Goal: Task Accomplishment & Management: Complete application form

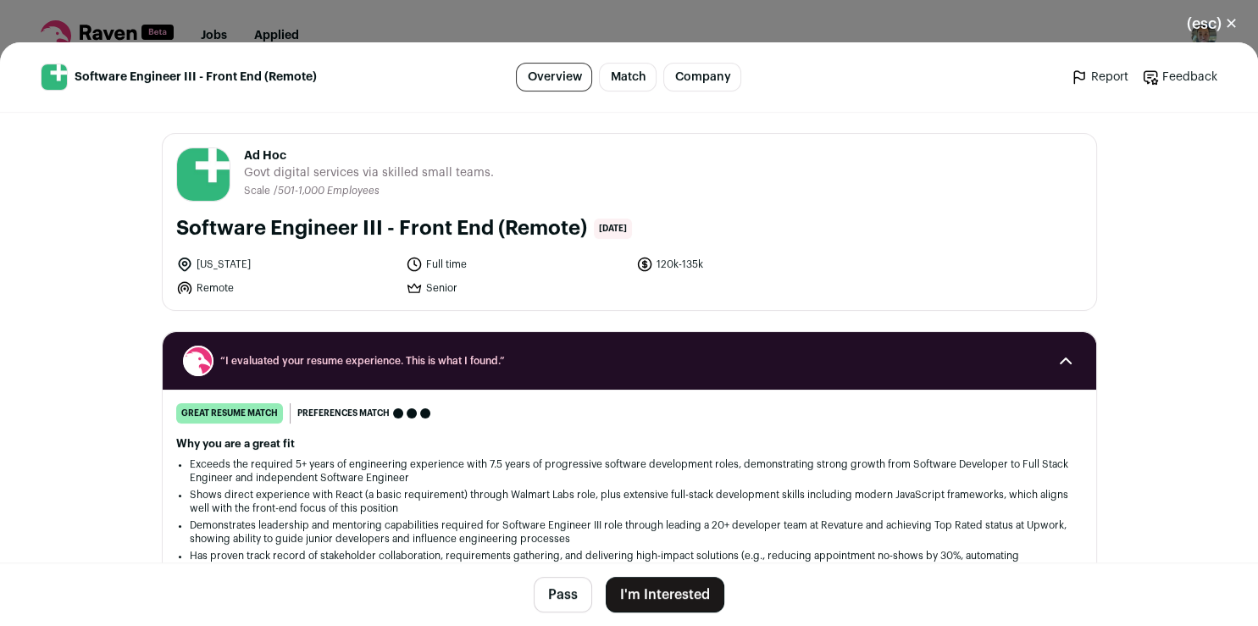
click at [623, 600] on button "I'm Interested" at bounding box center [665, 595] width 119 height 36
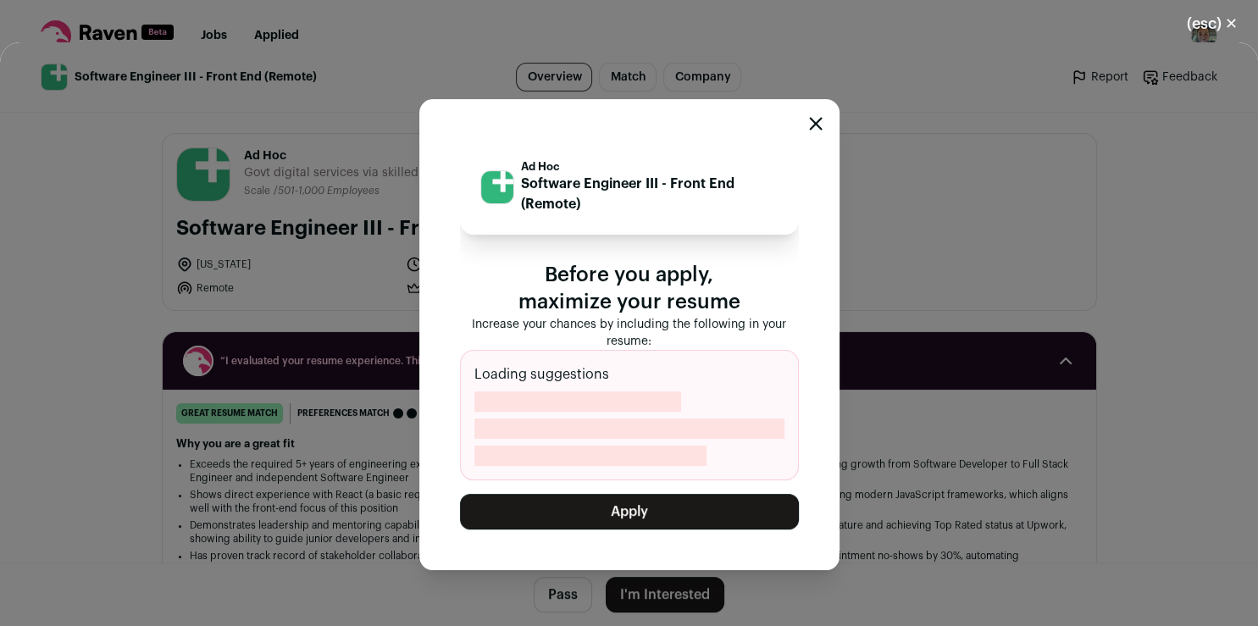
click at [623, 515] on button "Apply" at bounding box center [629, 512] width 339 height 36
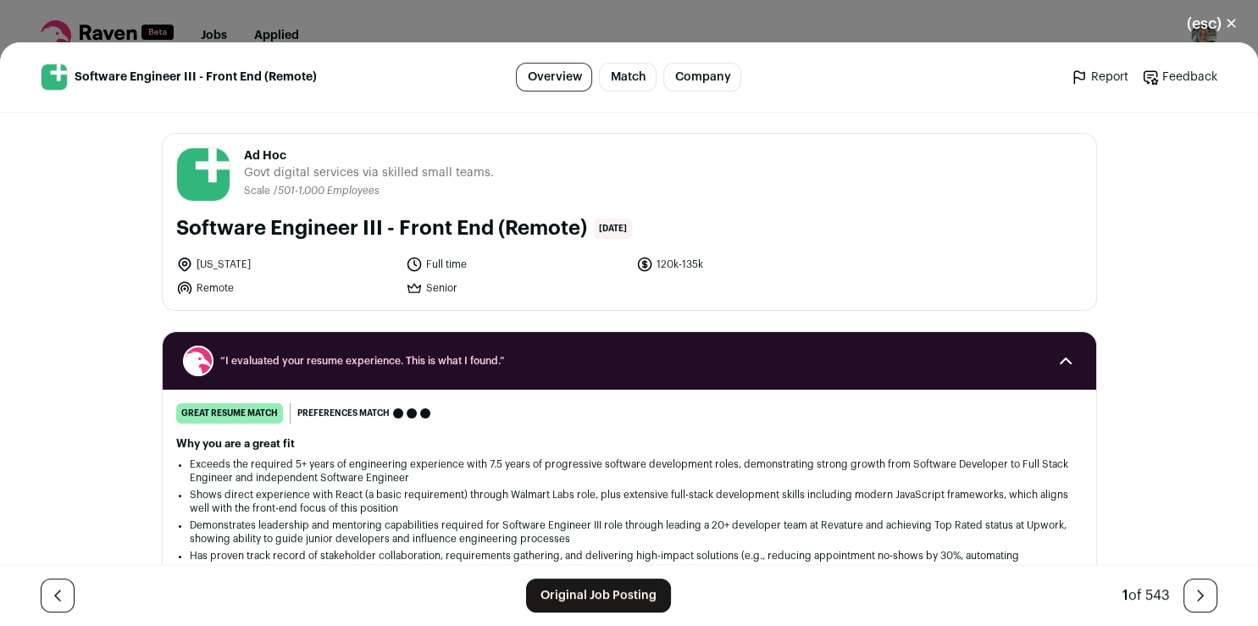
click at [544, 601] on link "Original Job Posting" at bounding box center [598, 596] width 145 height 34
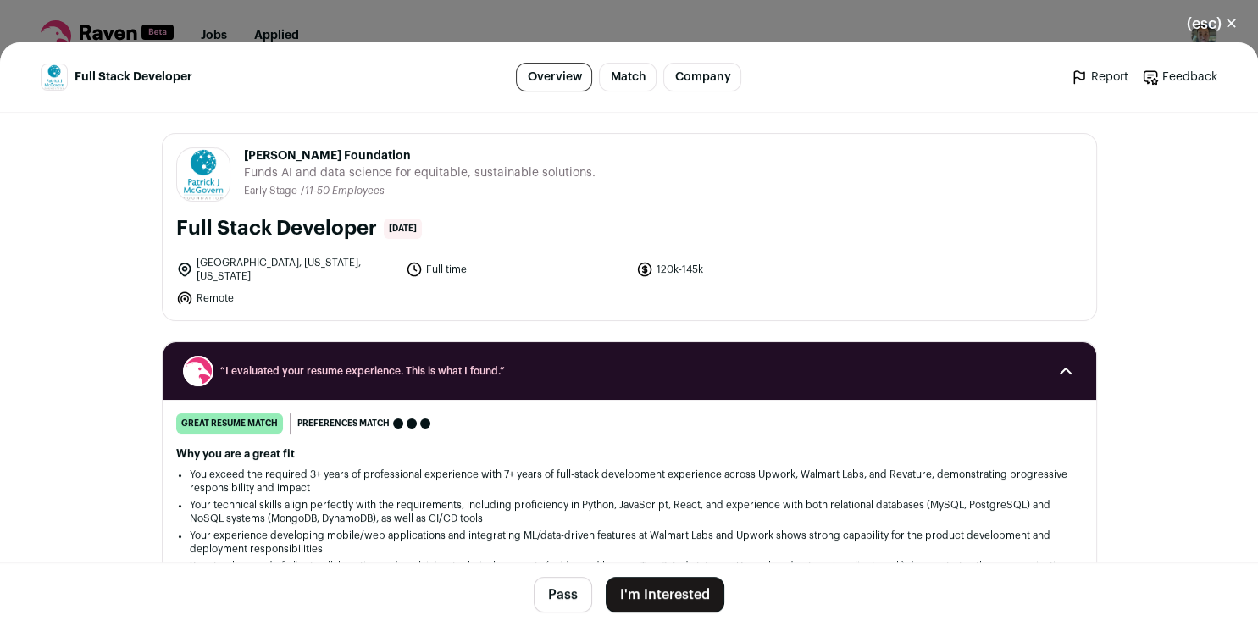
click at [642, 589] on button "I'm Interested" at bounding box center [665, 595] width 119 height 36
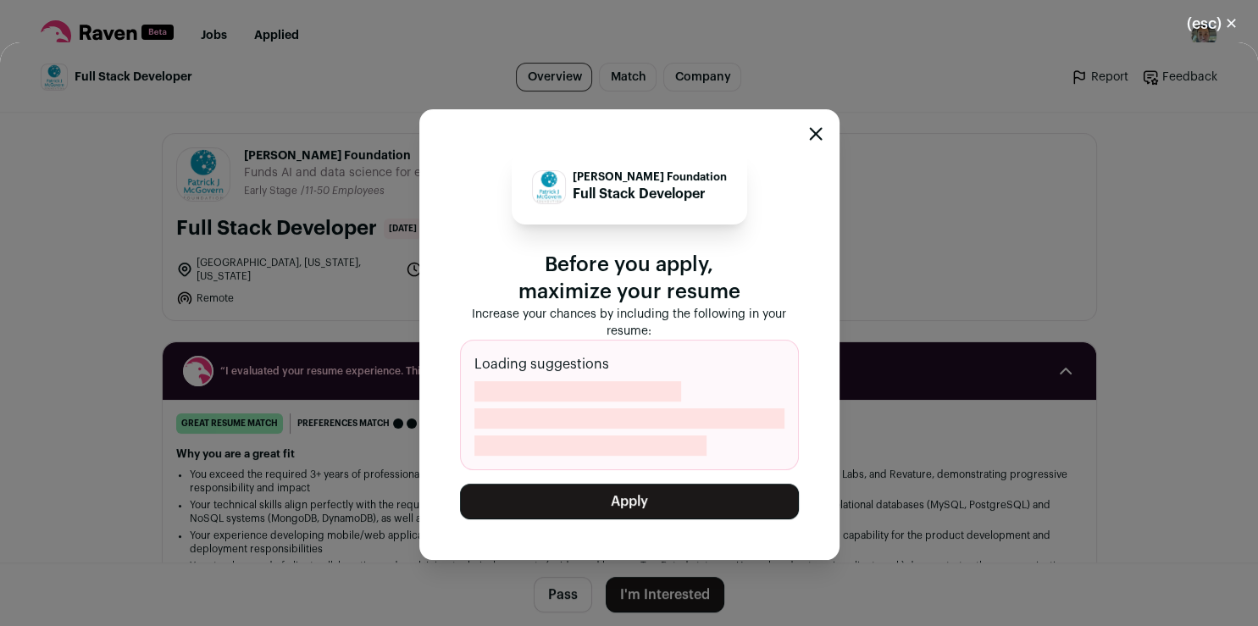
click at [636, 496] on button "Apply" at bounding box center [629, 502] width 339 height 36
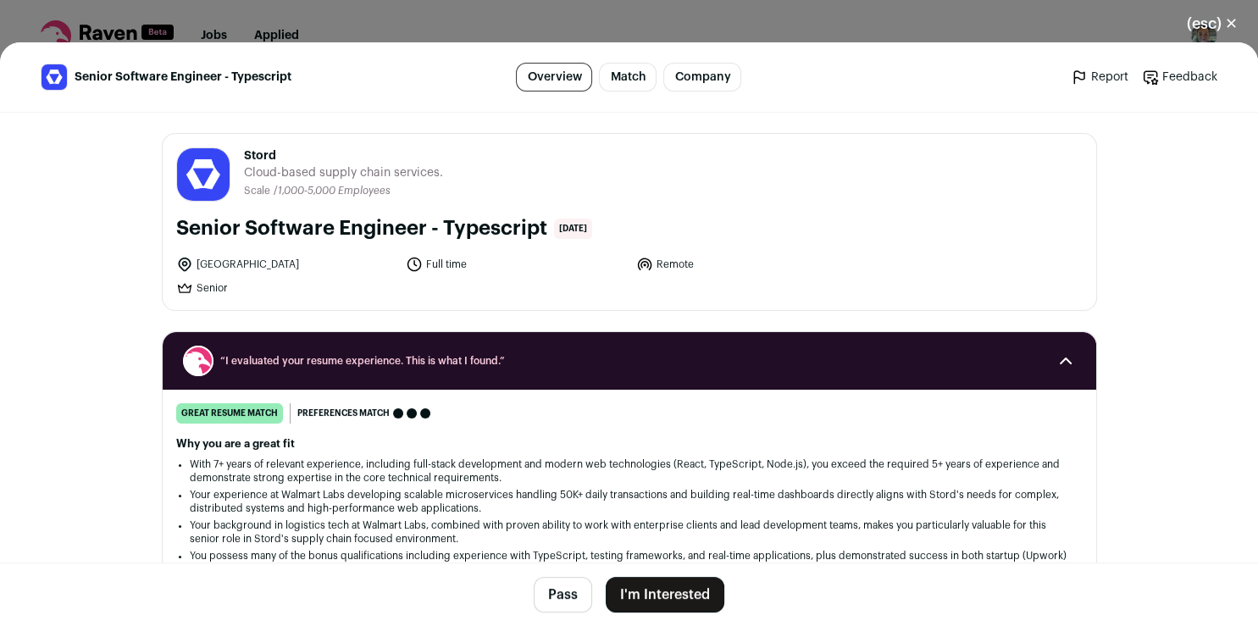
click at [648, 598] on button "I'm Interested" at bounding box center [665, 595] width 119 height 36
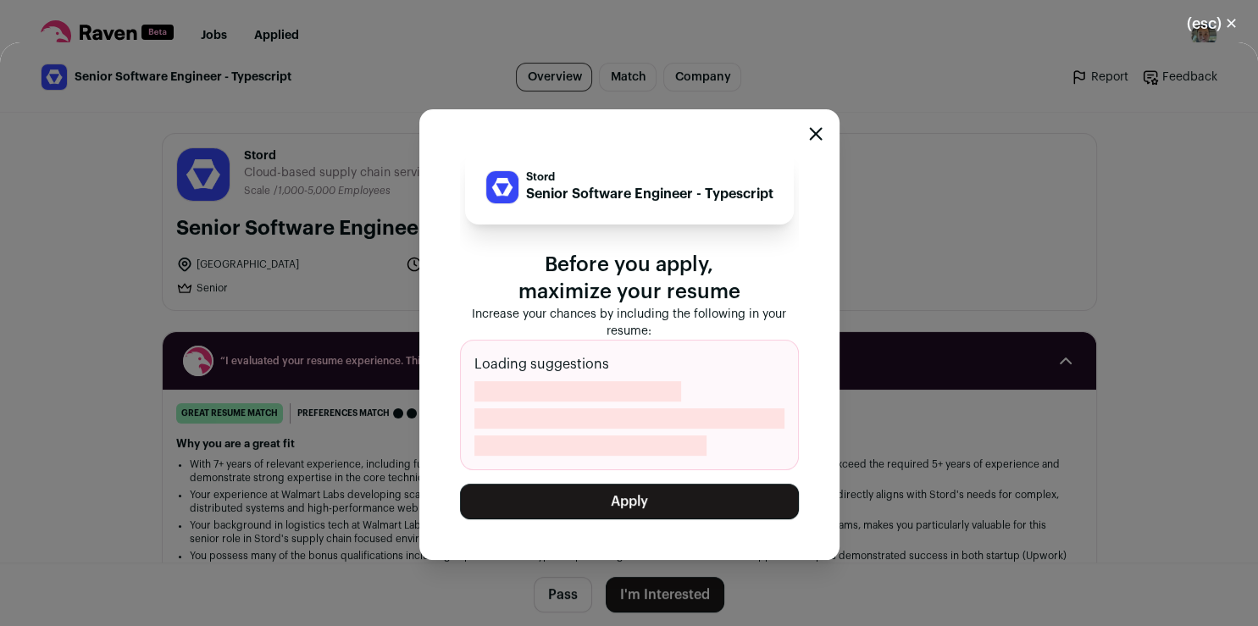
click at [634, 513] on button "Apply" at bounding box center [629, 502] width 339 height 36
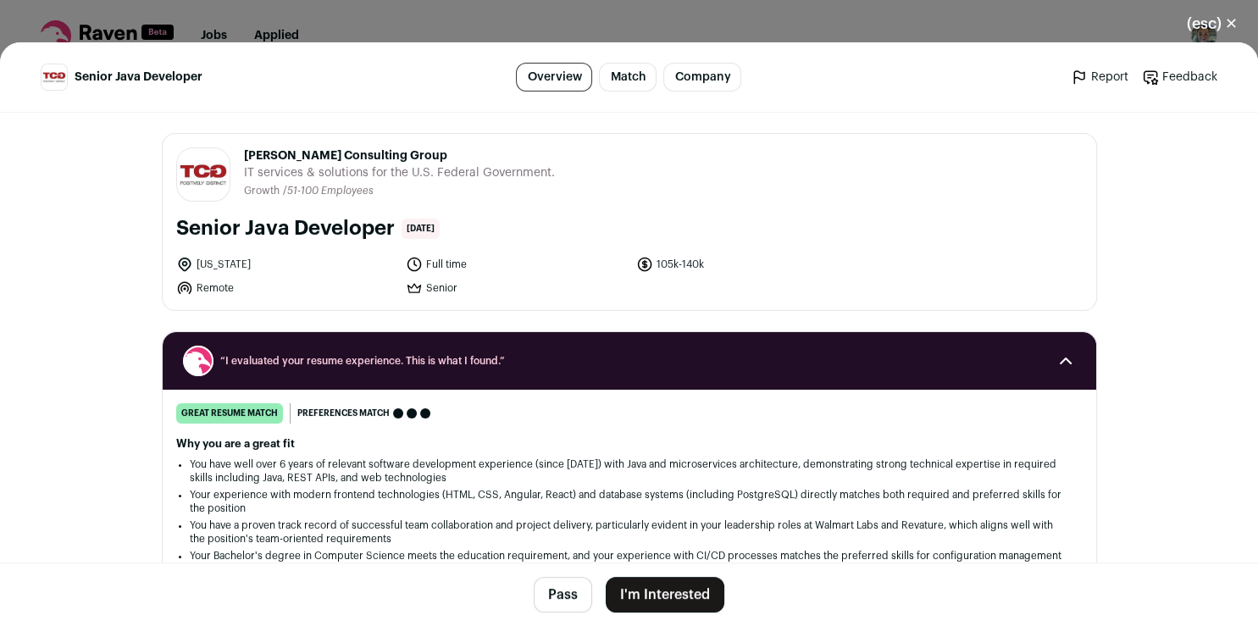
click at [652, 600] on button "I'm Interested" at bounding box center [665, 595] width 119 height 36
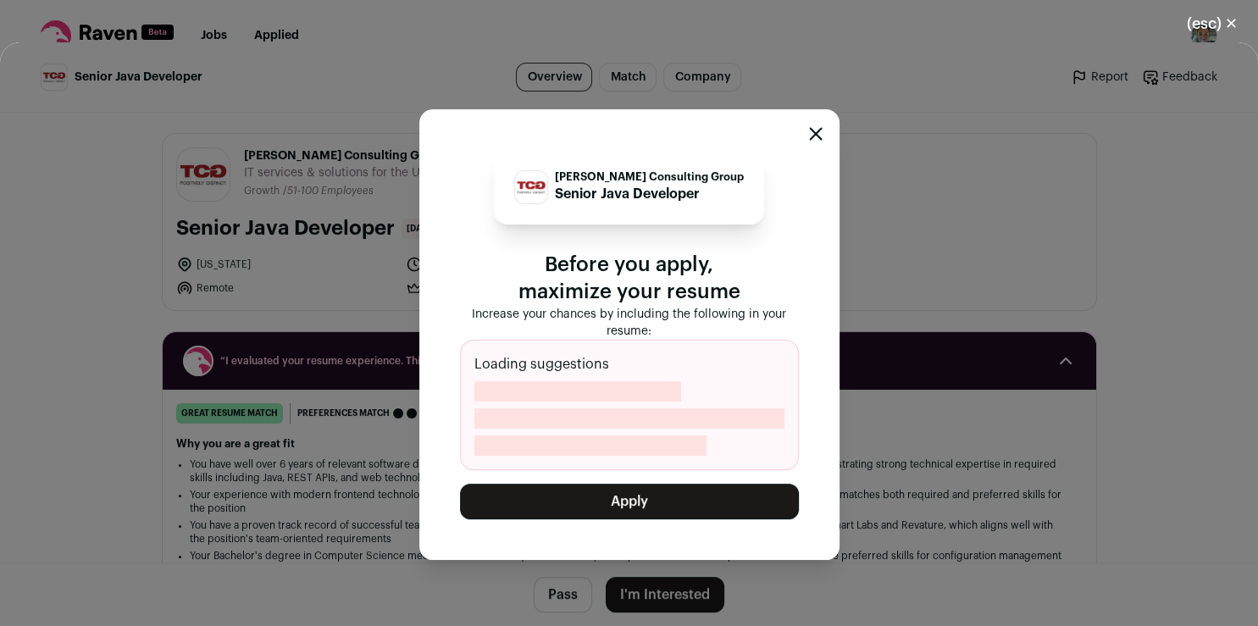
click at [642, 497] on button "Apply" at bounding box center [629, 502] width 339 height 36
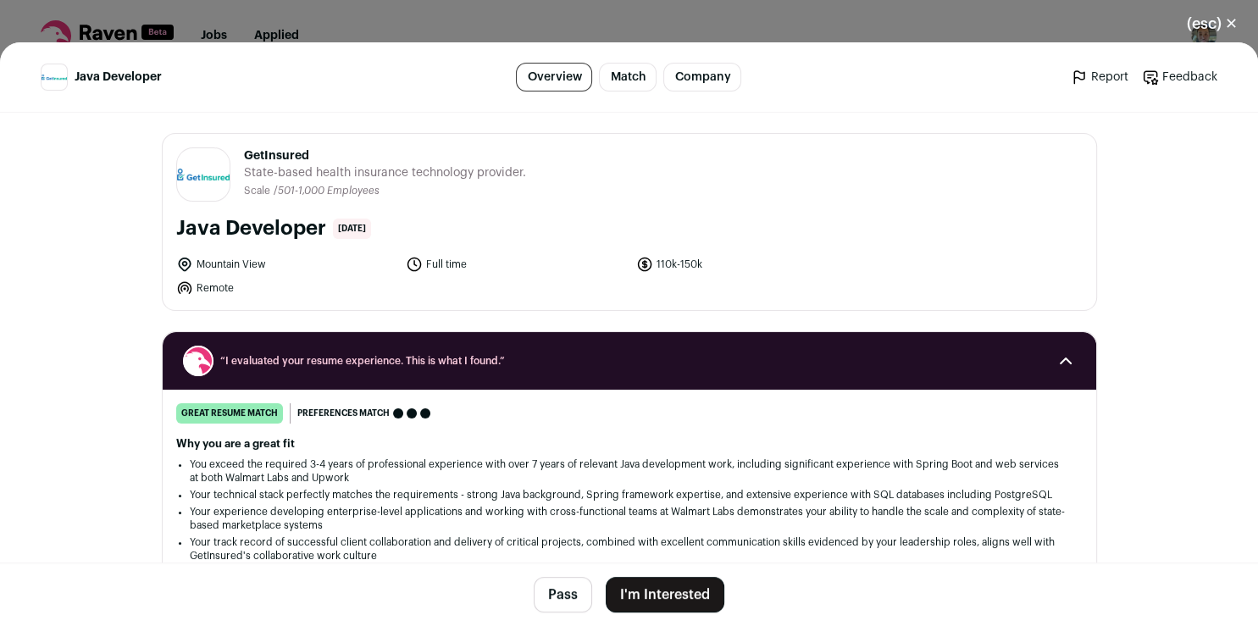
click at [622, 599] on button "I'm Interested" at bounding box center [665, 595] width 119 height 36
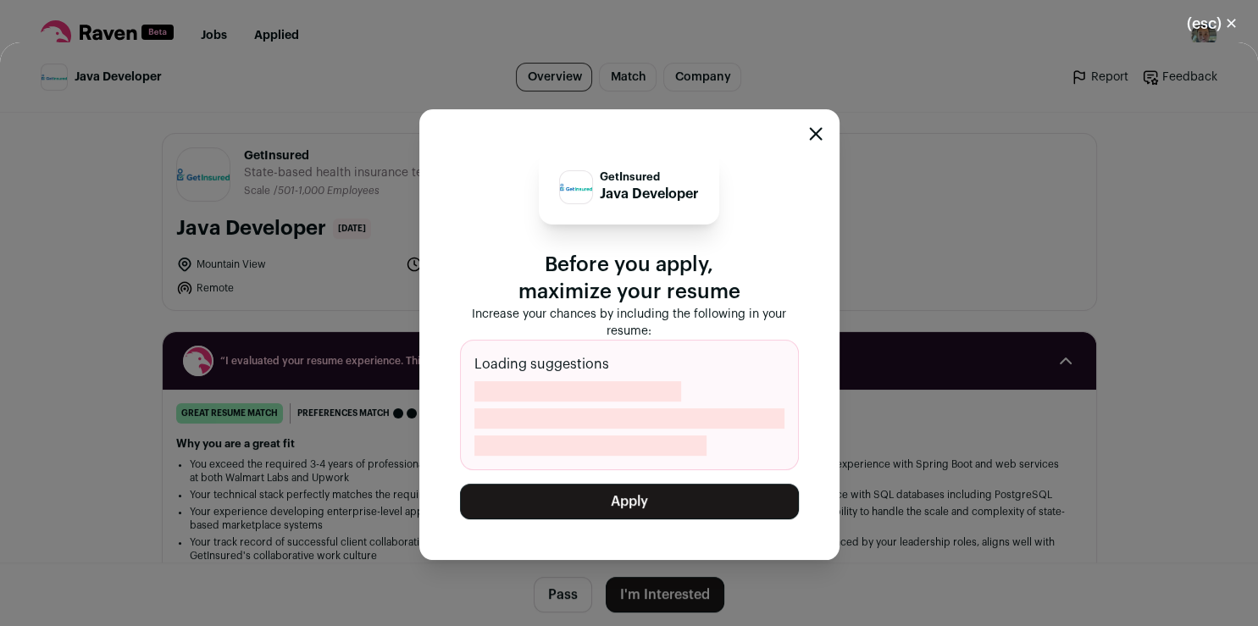
click at [637, 500] on button "Apply" at bounding box center [629, 502] width 339 height 36
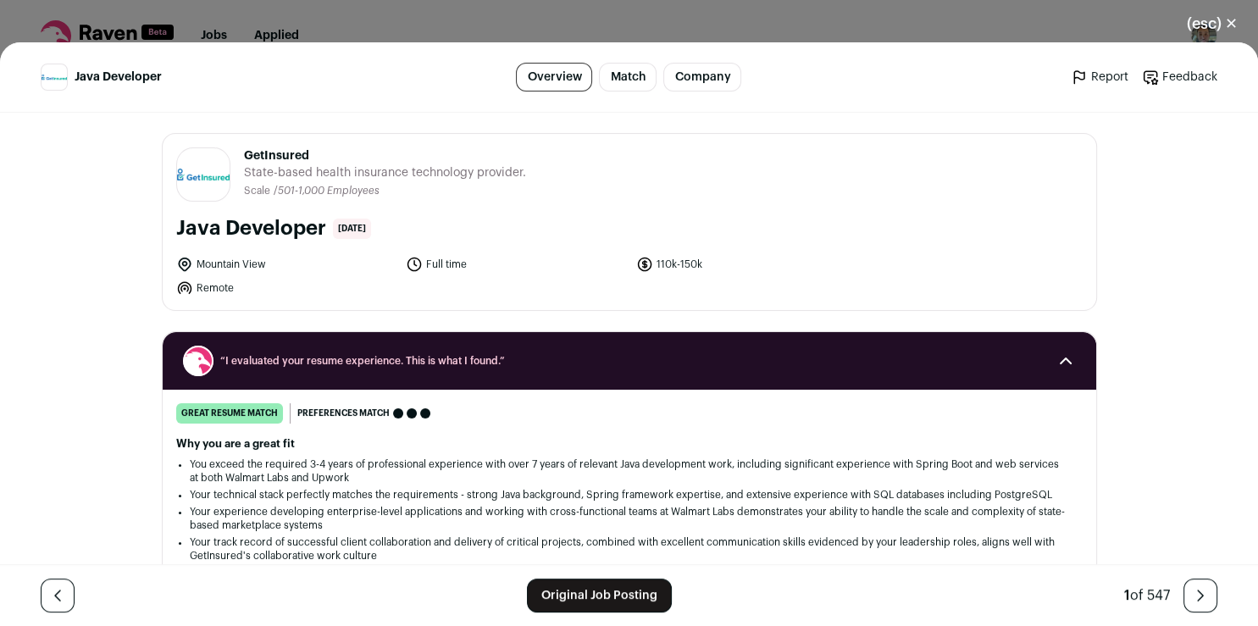
drag, startPoint x: 302, startPoint y: 156, endPoint x: 240, endPoint y: 152, distance: 61.9
click at [244, 152] on span "GetInsured" at bounding box center [385, 155] width 282 height 17
copy span "GetInsured"
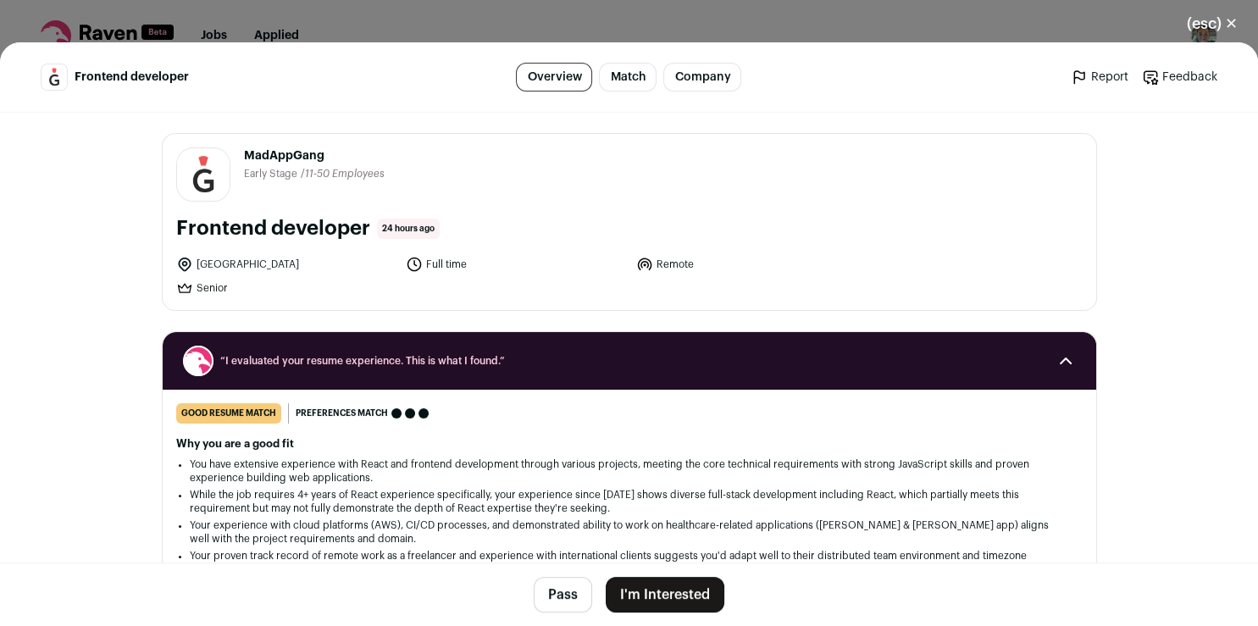
click at [653, 596] on button "I'm Interested" at bounding box center [665, 595] width 119 height 36
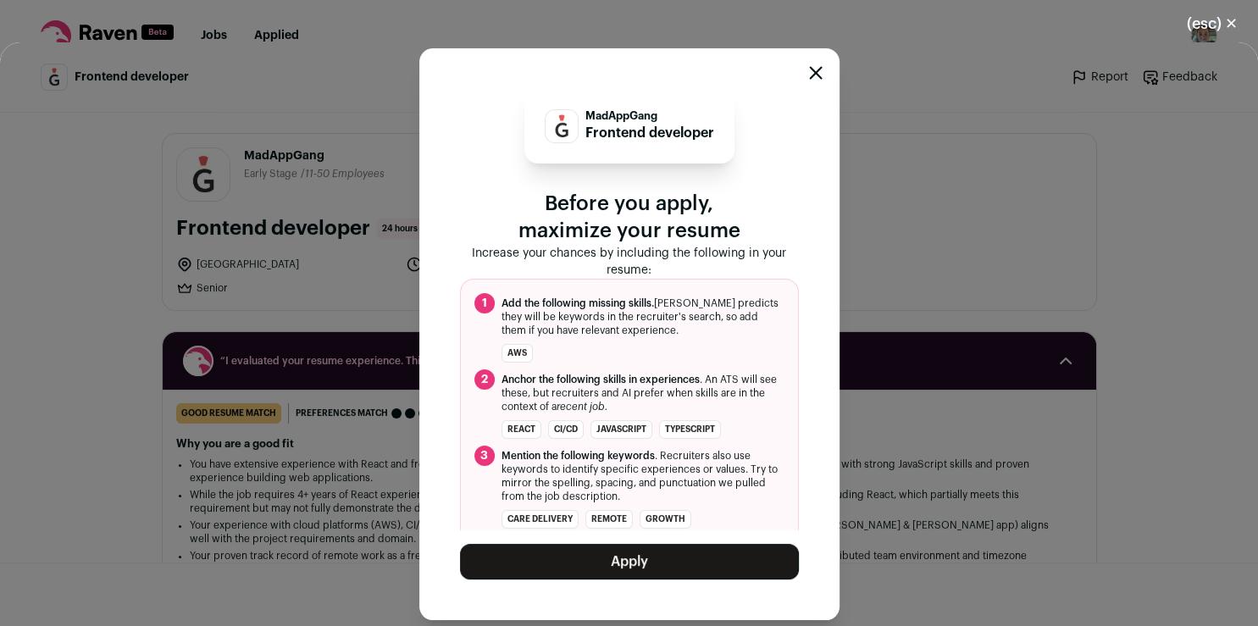
click at [673, 566] on button "Apply" at bounding box center [629, 562] width 339 height 36
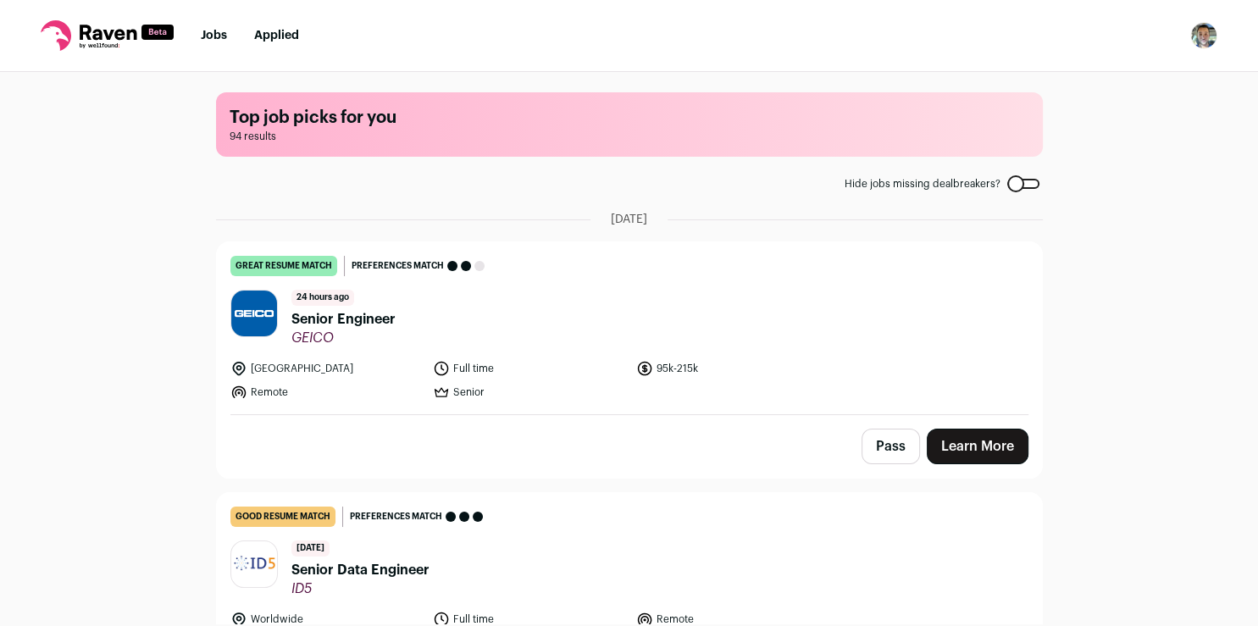
click at [734, 318] on header "24 hours ago Senior Engineer GEICO" at bounding box center [629, 318] width 798 height 57
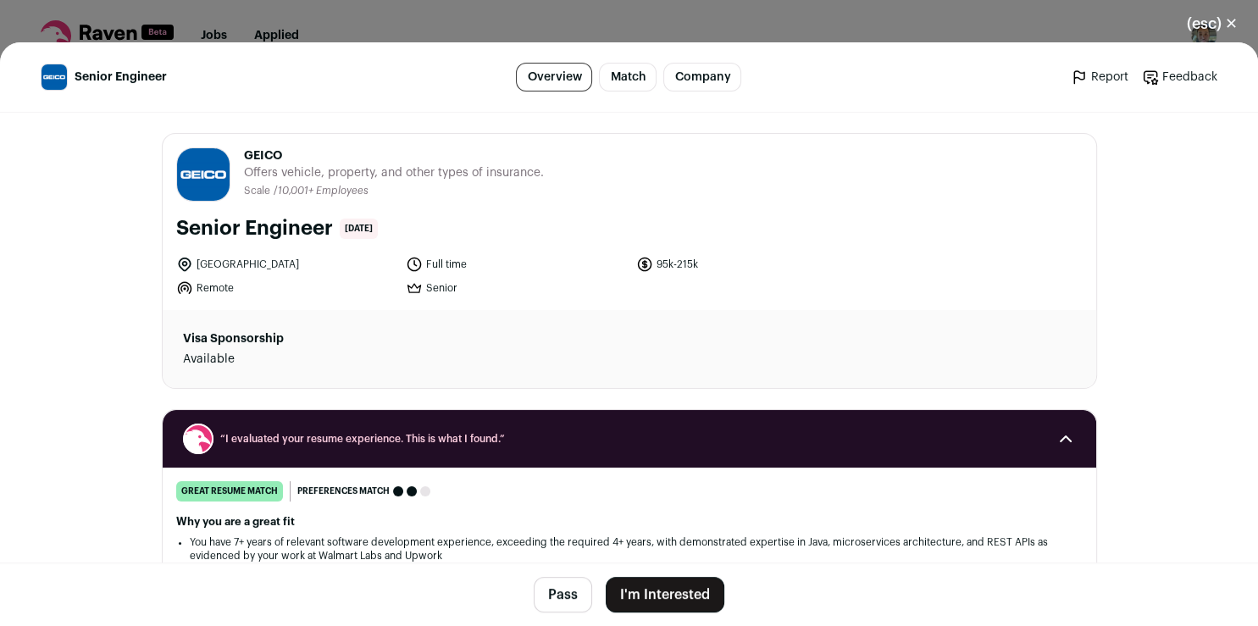
click at [668, 596] on button "I'm Interested" at bounding box center [665, 595] width 119 height 36
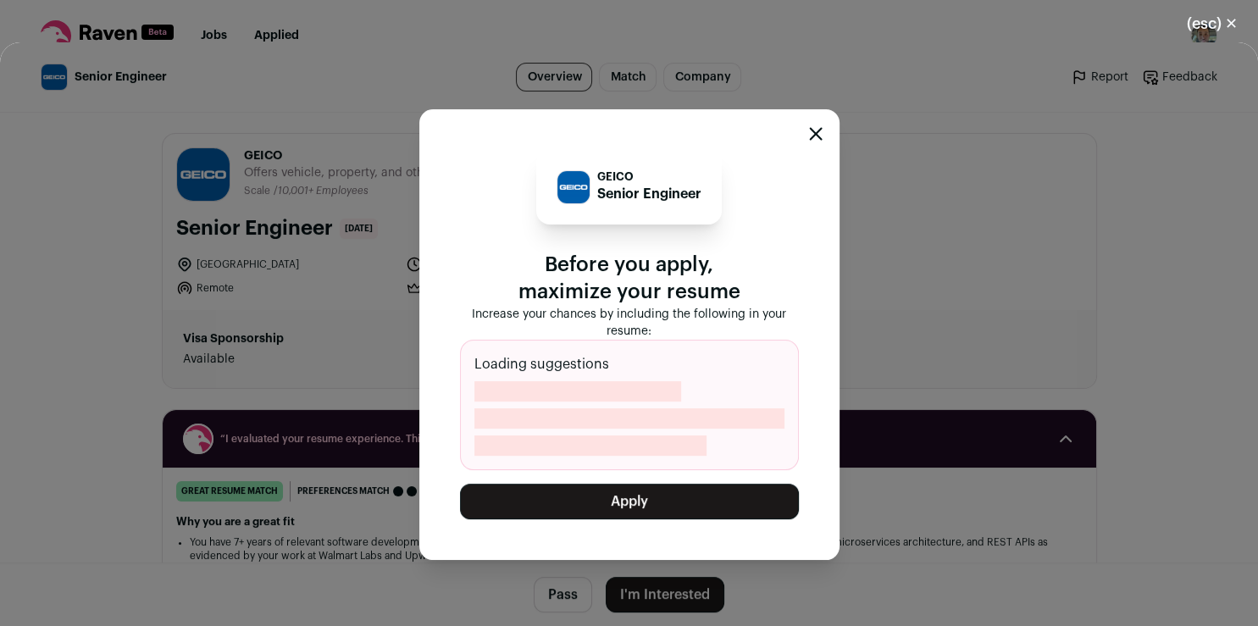
click at [627, 494] on button "Apply" at bounding box center [629, 502] width 339 height 36
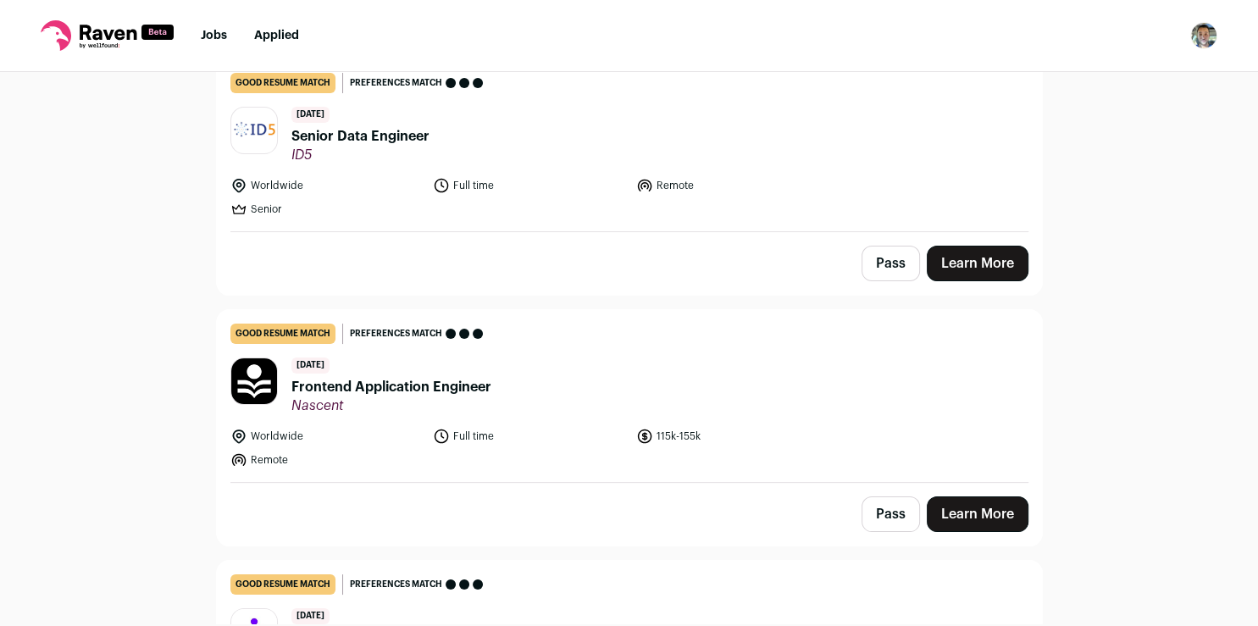
scroll to position [240, 0]
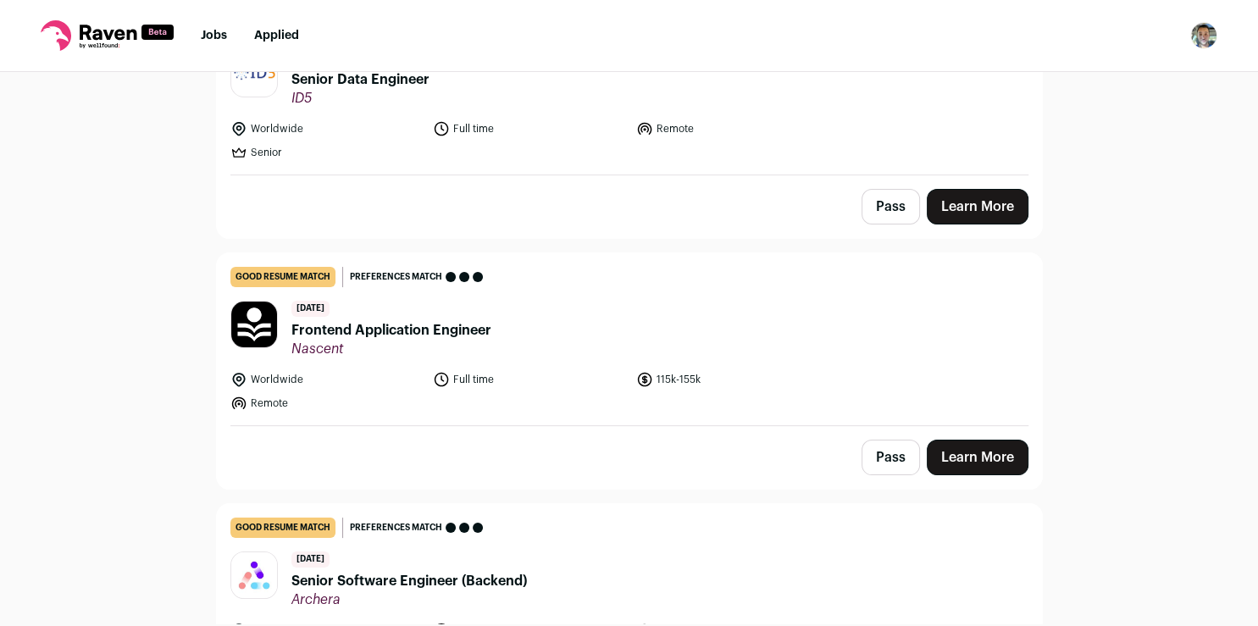
click at [944, 212] on link "Learn More" at bounding box center [978, 207] width 102 height 36
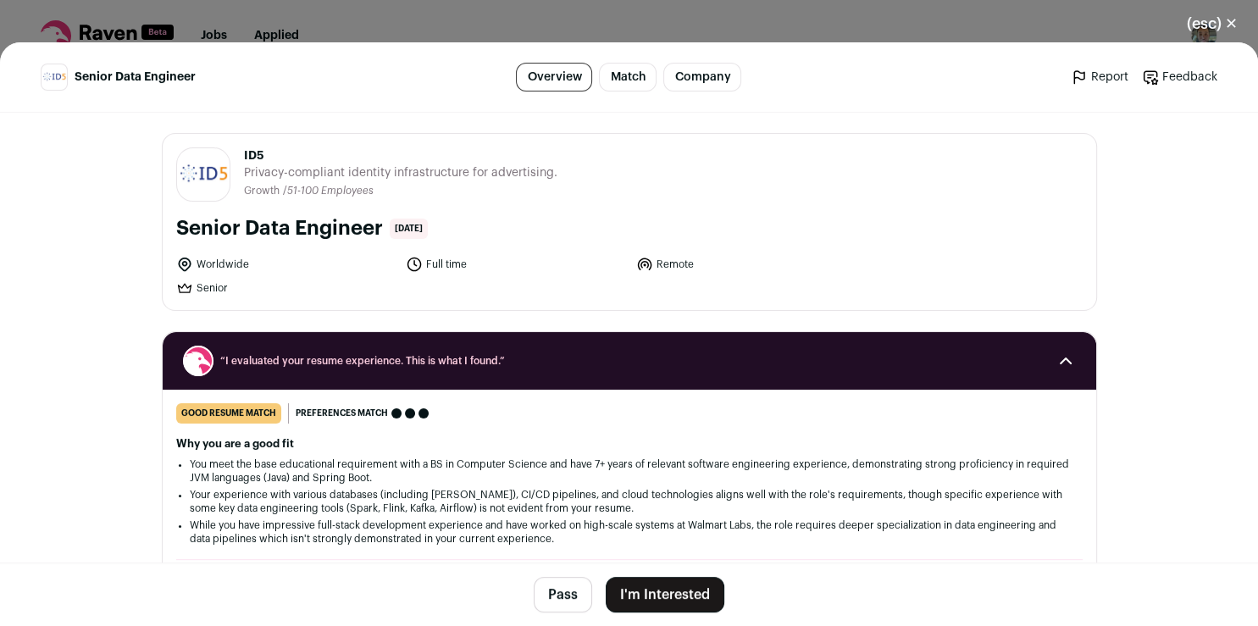
click at [660, 599] on button "I'm Interested" at bounding box center [665, 595] width 119 height 36
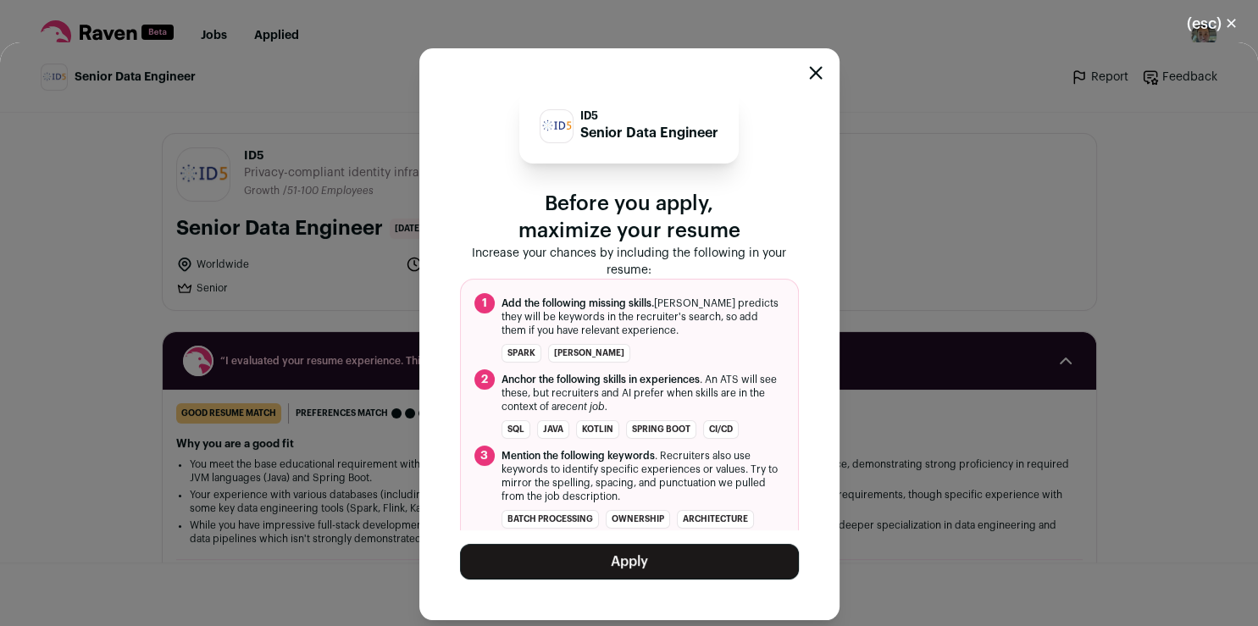
click at [659, 551] on button "Apply" at bounding box center [629, 562] width 339 height 36
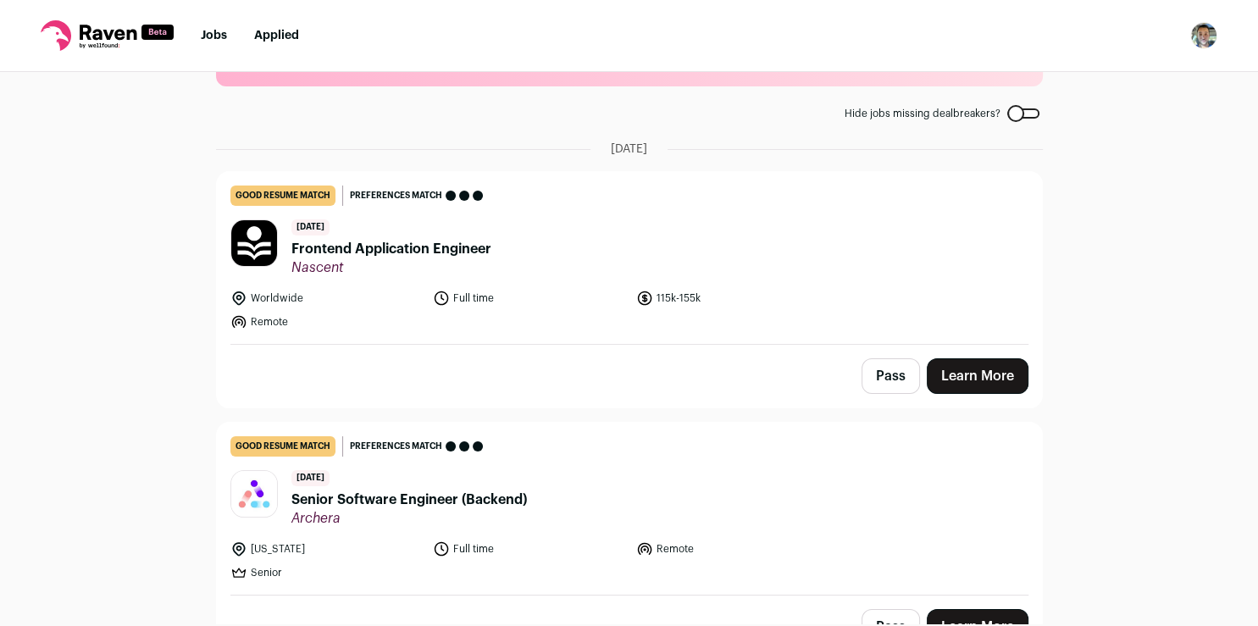
scroll to position [91, 0]
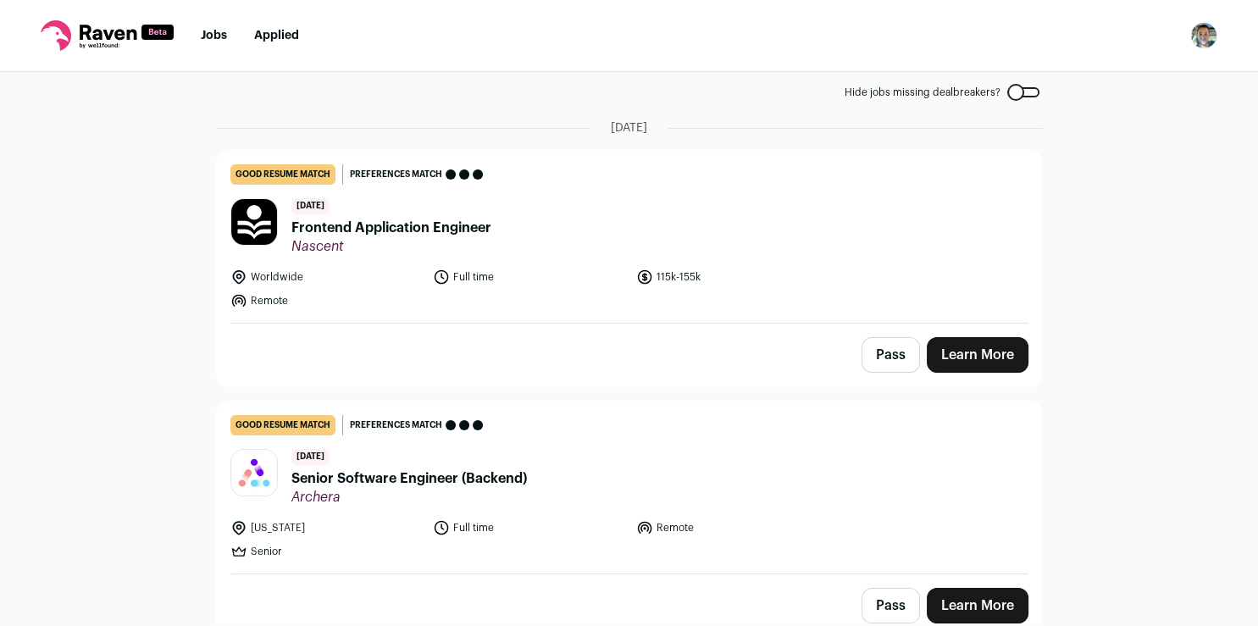
click at [954, 351] on link "Learn More" at bounding box center [978, 355] width 102 height 36
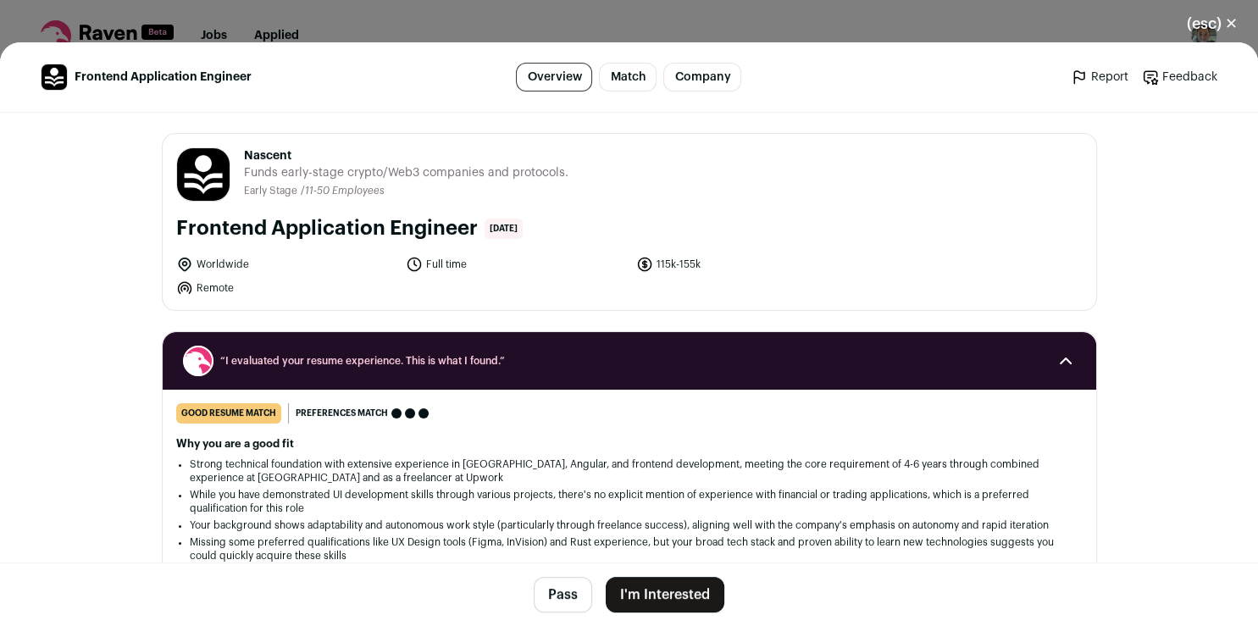
click at [630, 592] on button "I'm Interested" at bounding box center [665, 595] width 119 height 36
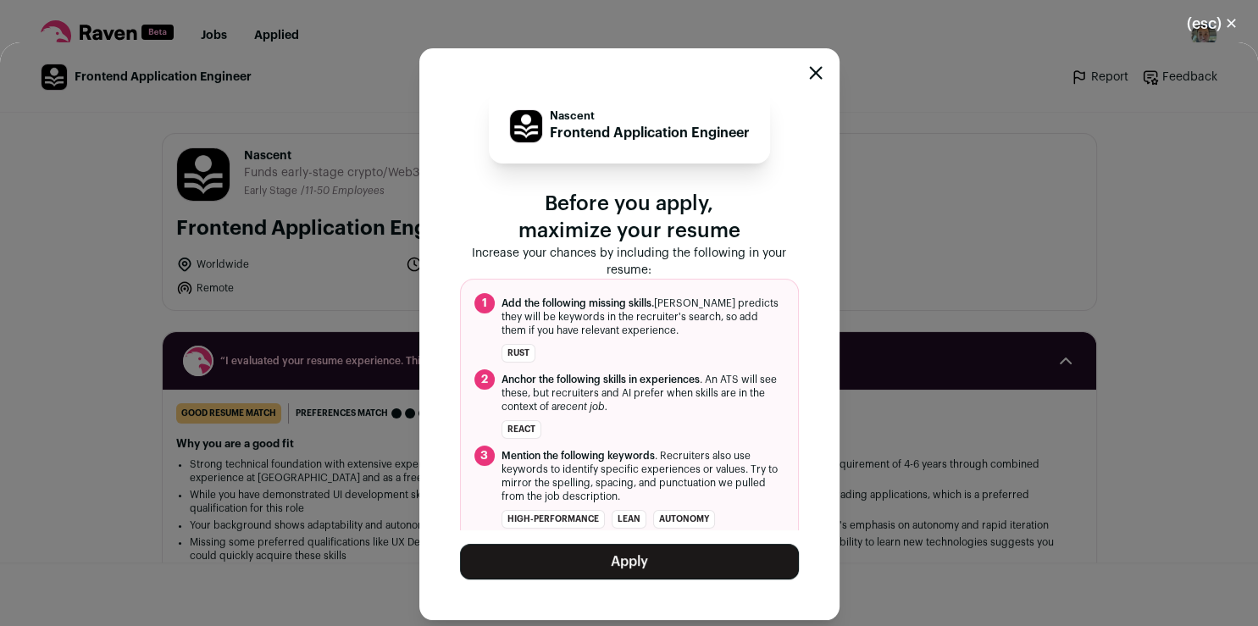
click at [561, 551] on button "Apply" at bounding box center [629, 562] width 339 height 36
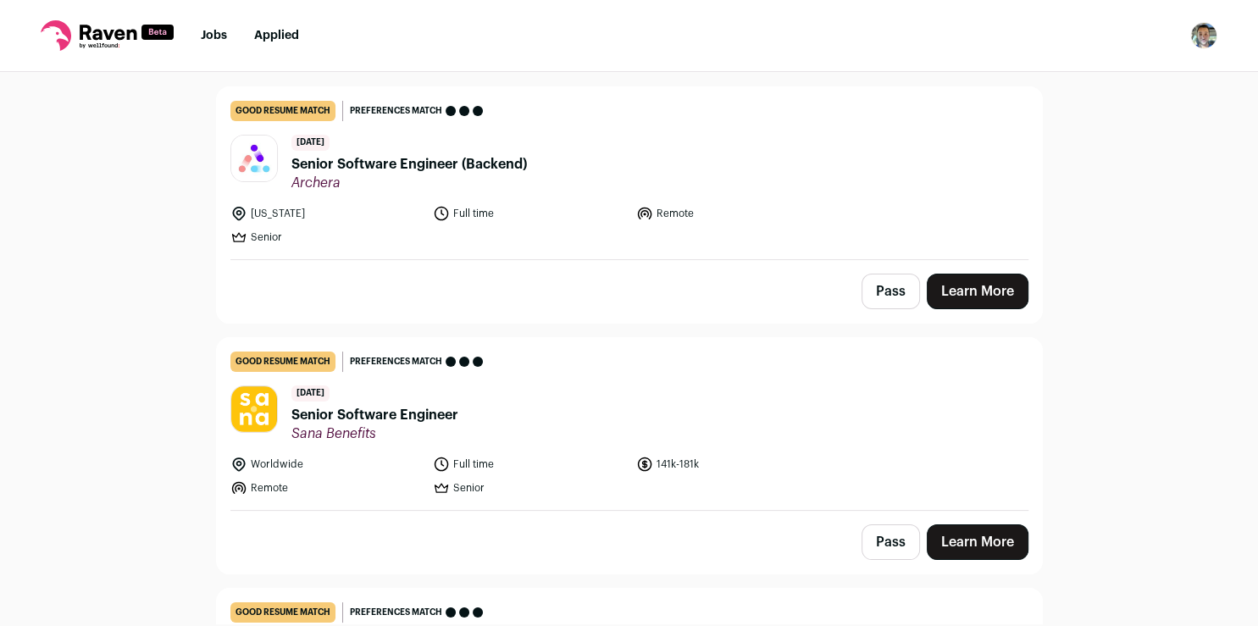
scroll to position [169, 0]
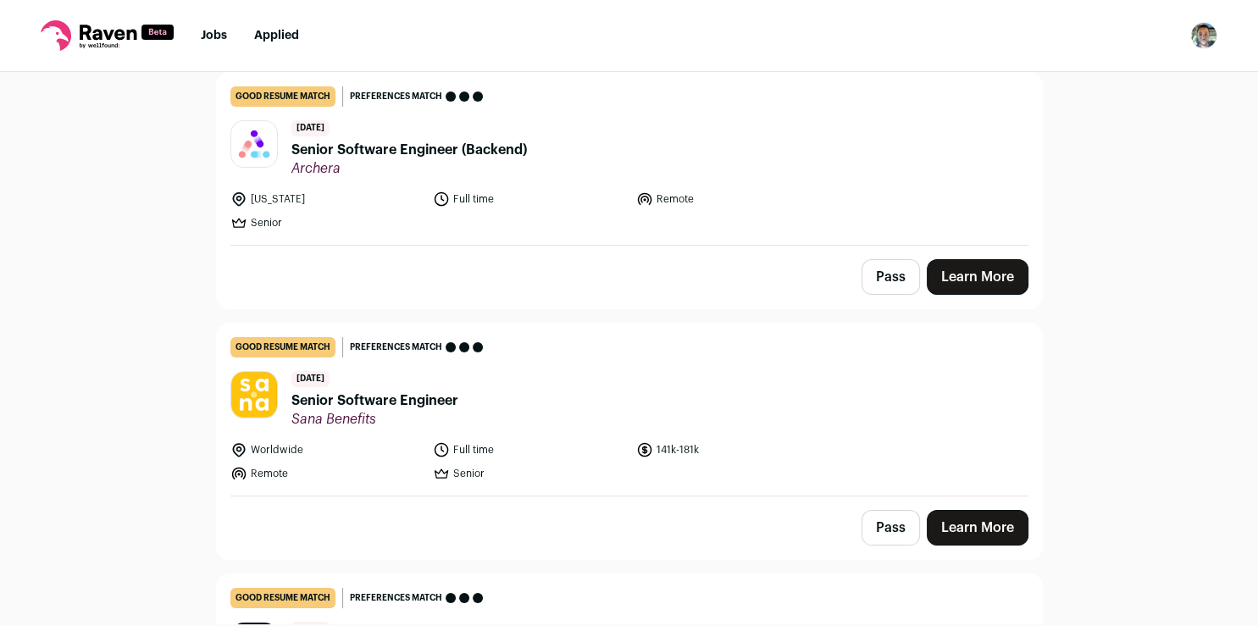
click at [960, 276] on link "Learn More" at bounding box center [978, 277] width 102 height 36
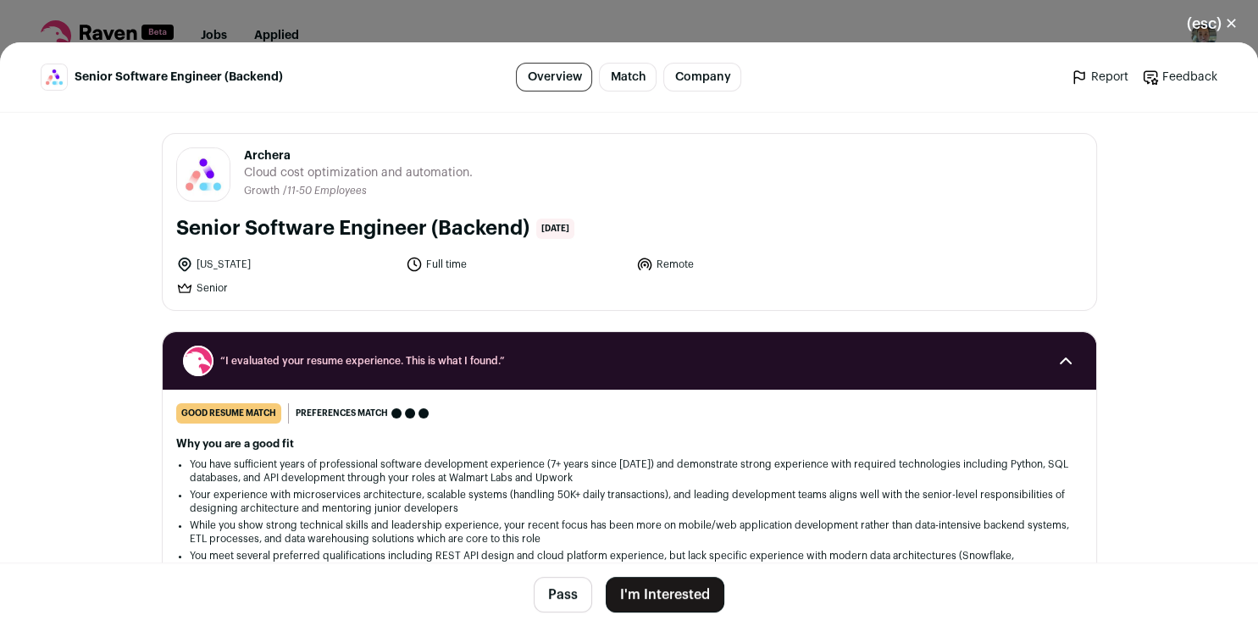
click at [649, 600] on button "I'm Interested" at bounding box center [665, 595] width 119 height 36
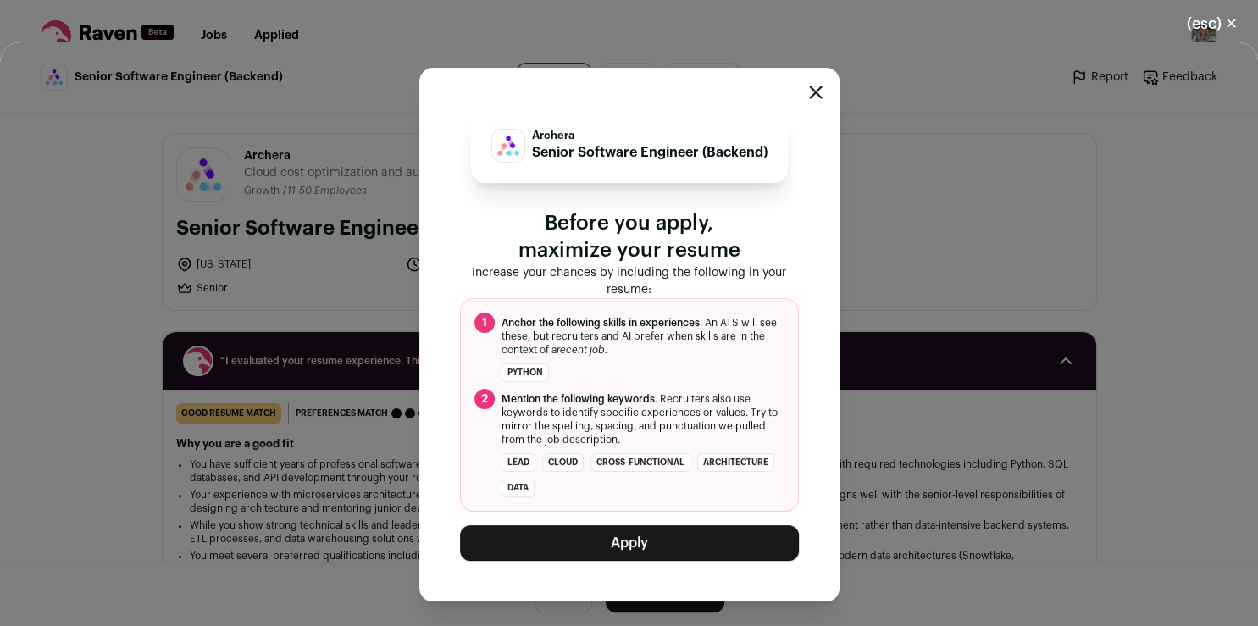
click at [646, 553] on button "Apply" at bounding box center [629, 543] width 339 height 36
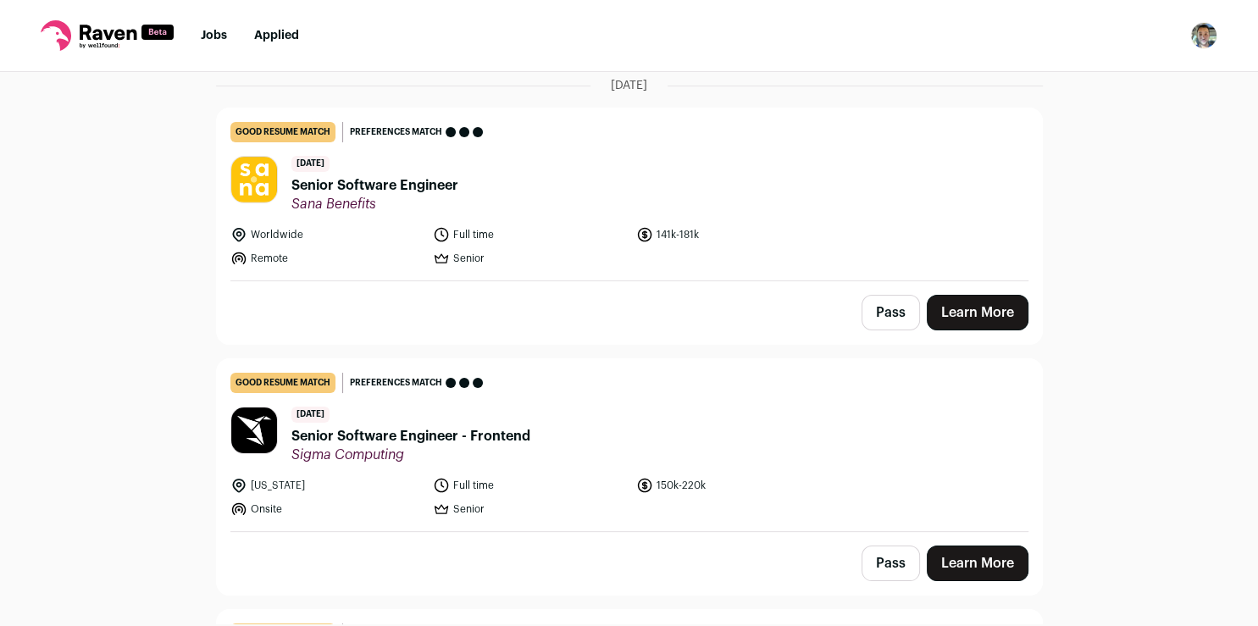
scroll to position [147, 0]
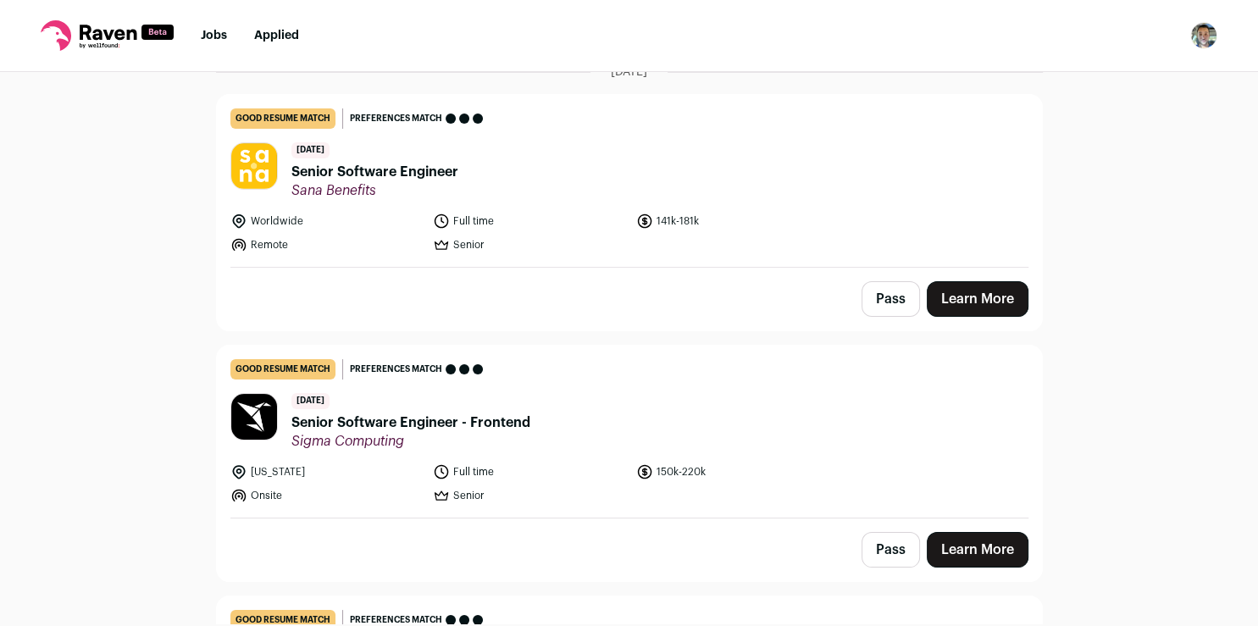
drag, startPoint x: 1000, startPoint y: 324, endPoint x: 995, endPoint y: 303, distance: 20.8
click at [995, 304] on div "Pass Learn More" at bounding box center [629, 299] width 825 height 63
click at [995, 304] on link "Learn More" at bounding box center [978, 299] width 102 height 36
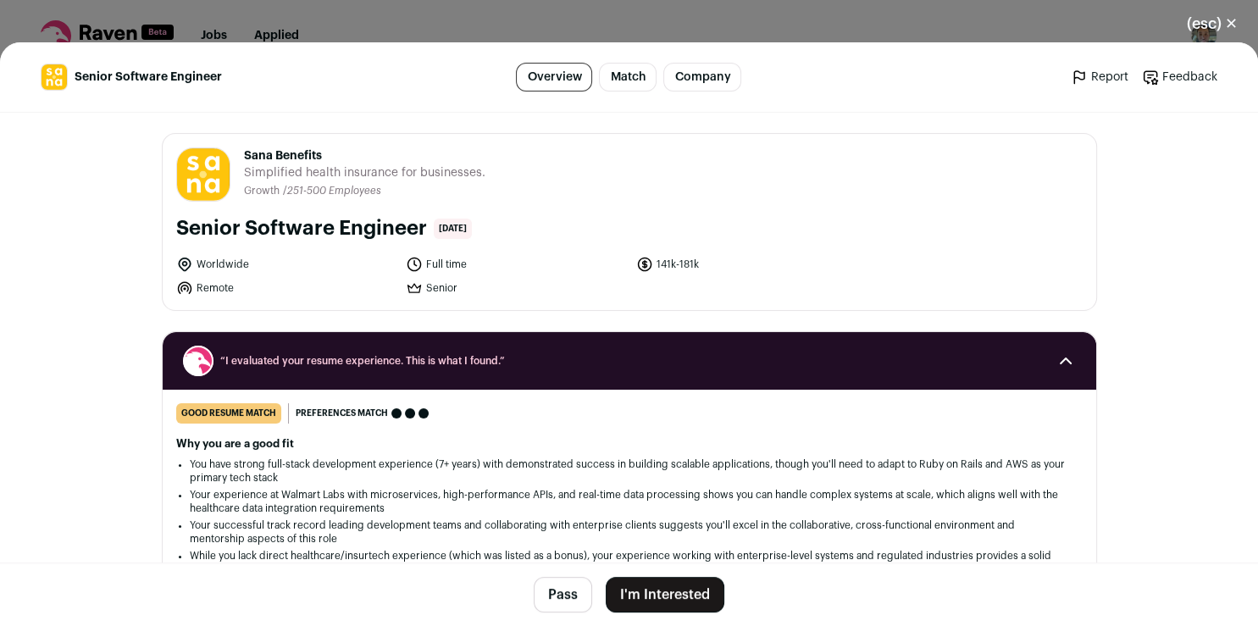
click at [631, 589] on button "I'm Interested" at bounding box center [665, 595] width 119 height 36
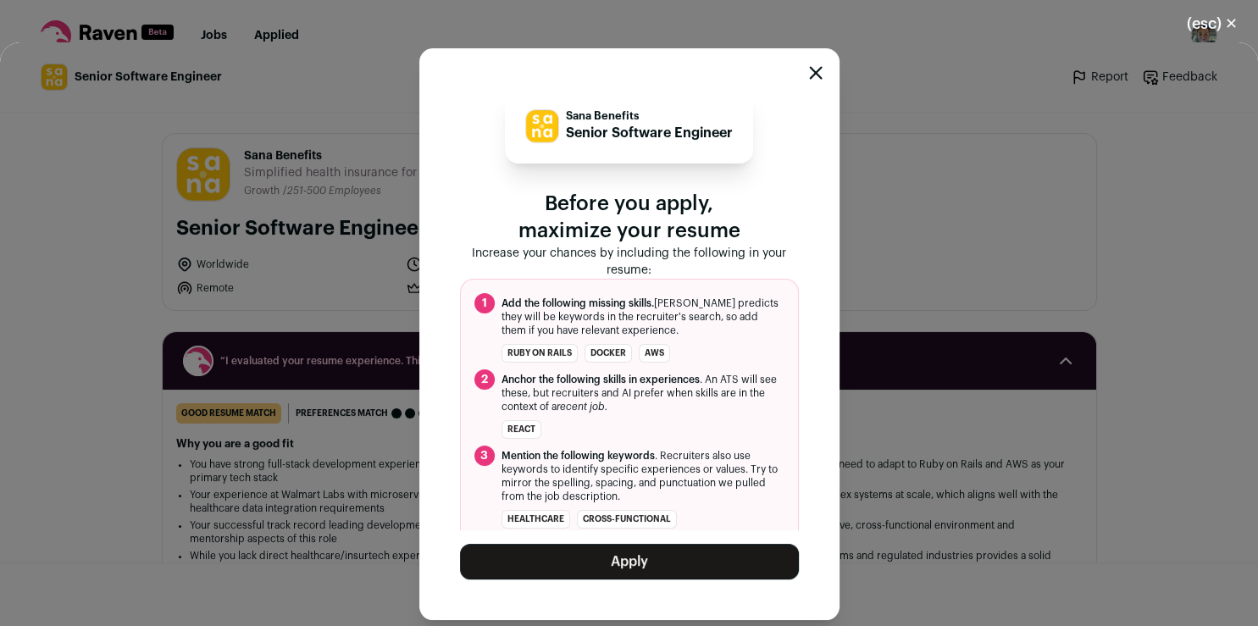
click at [632, 565] on button "Apply" at bounding box center [629, 562] width 339 height 36
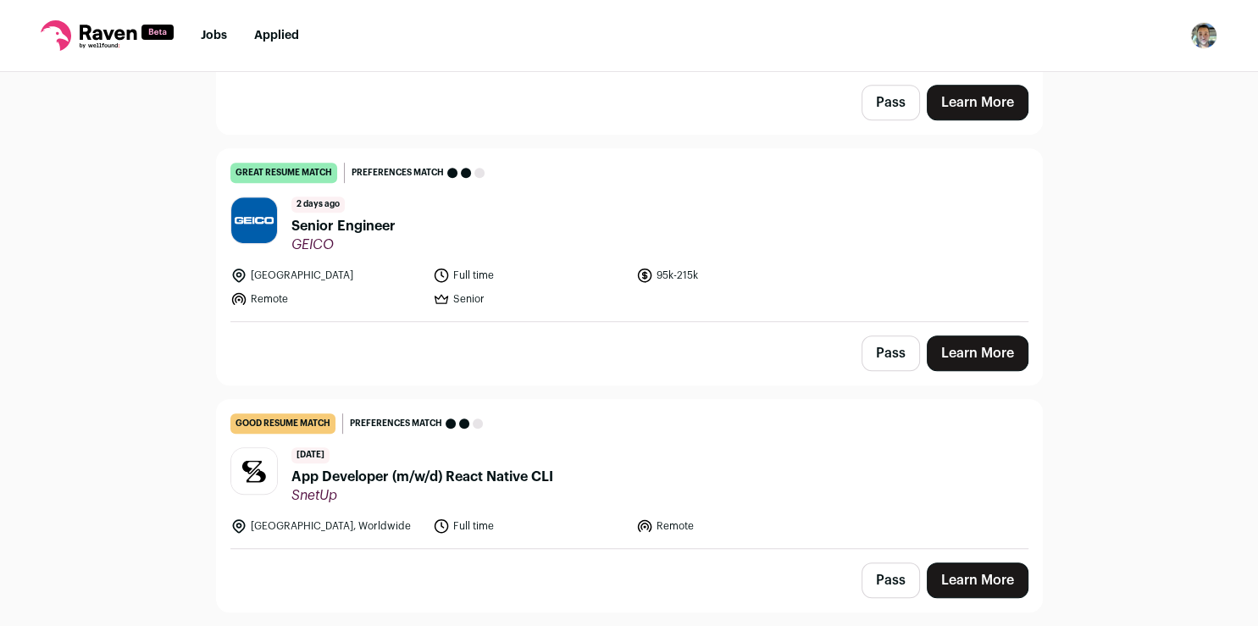
scroll to position [881, 0]
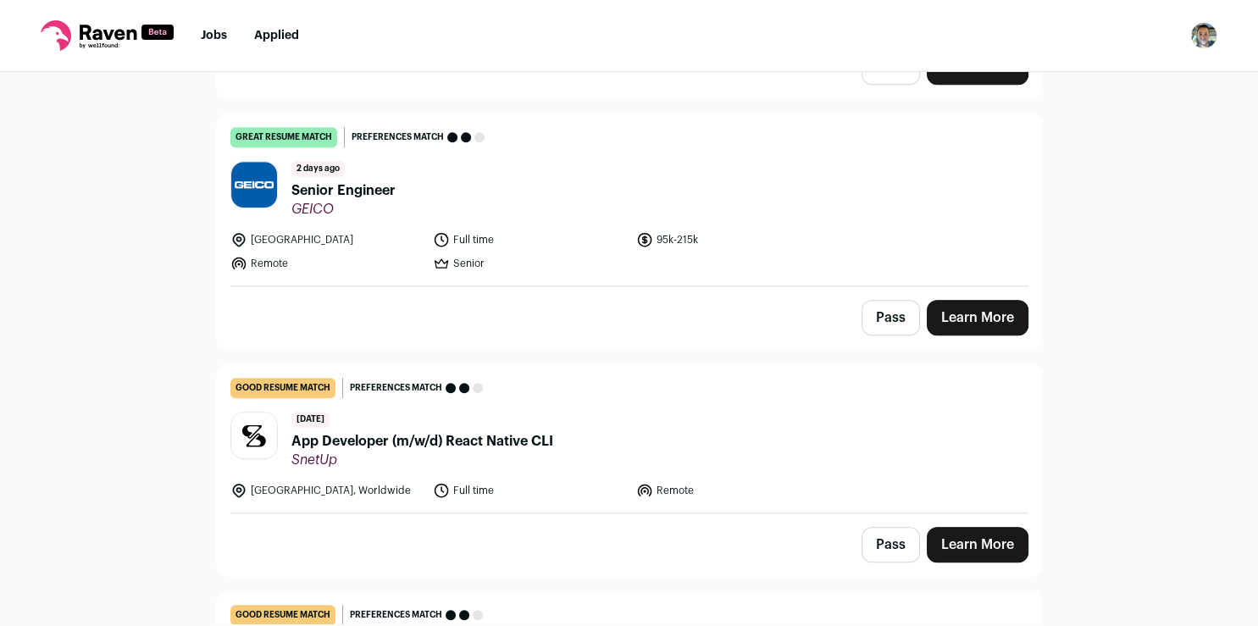
click at [962, 308] on link "Learn More" at bounding box center [978, 318] width 102 height 36
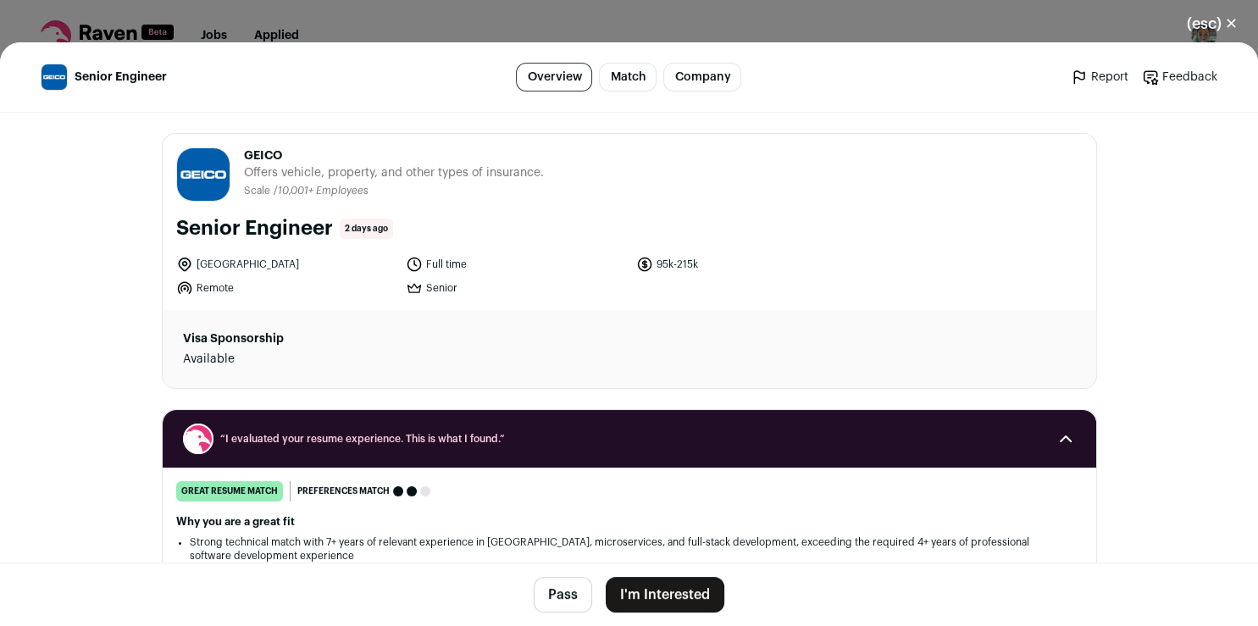
click at [659, 599] on button "I'm Interested" at bounding box center [665, 595] width 119 height 36
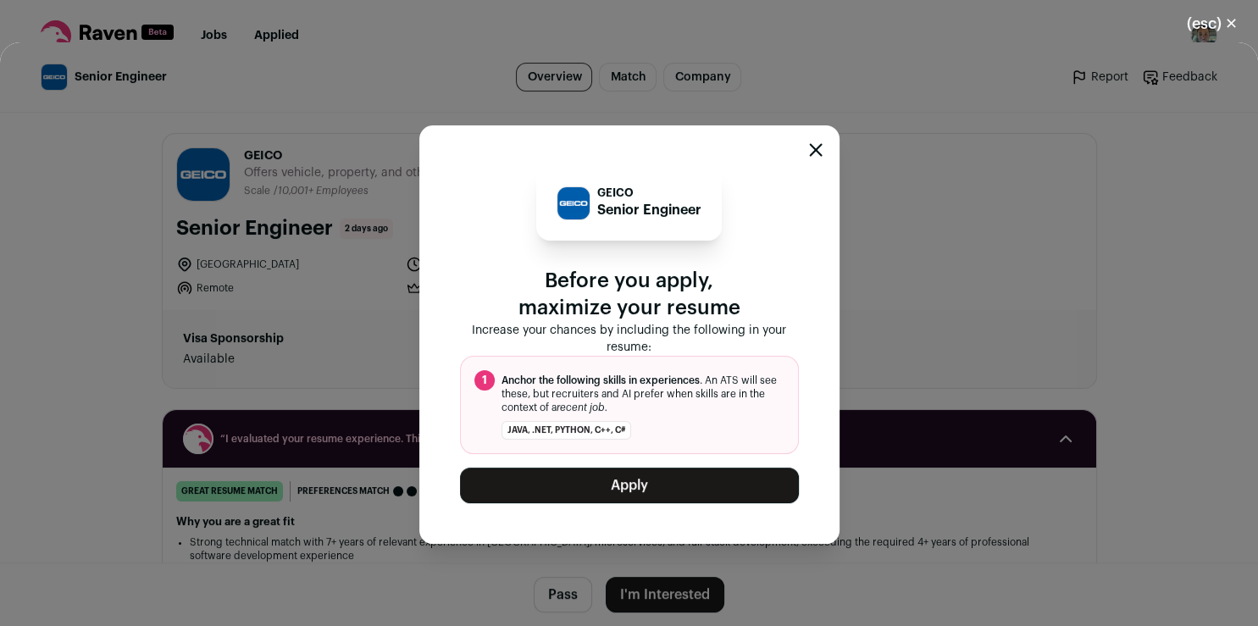
click at [649, 500] on button "Apply" at bounding box center [629, 486] width 339 height 36
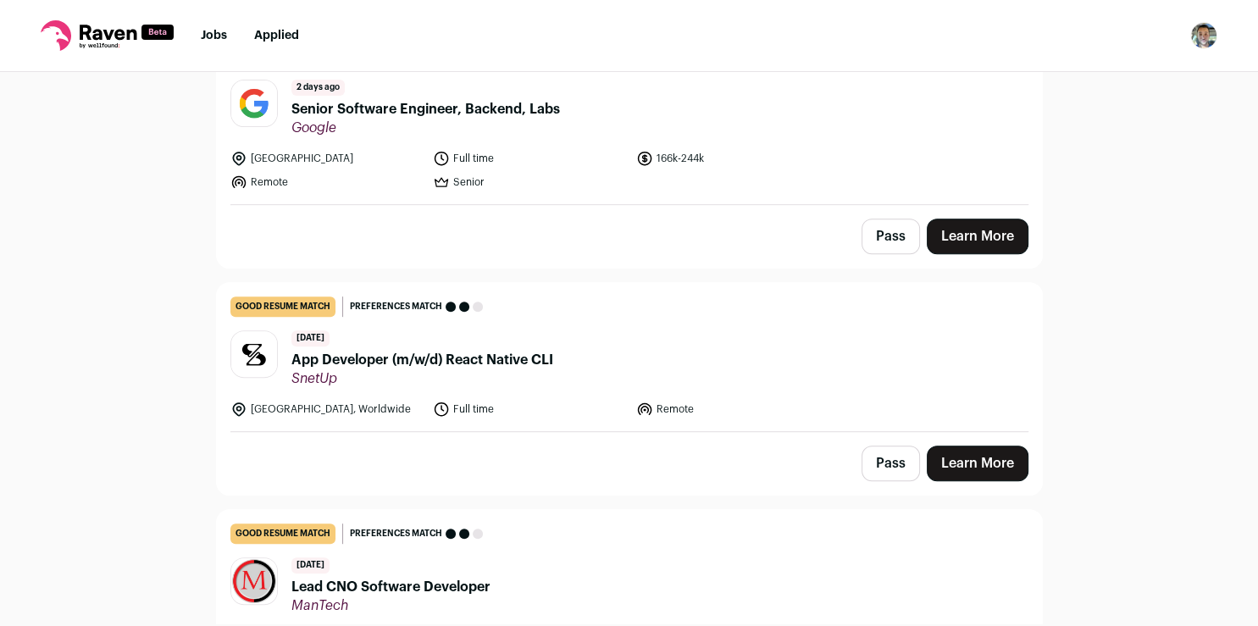
scroll to position [705, 0]
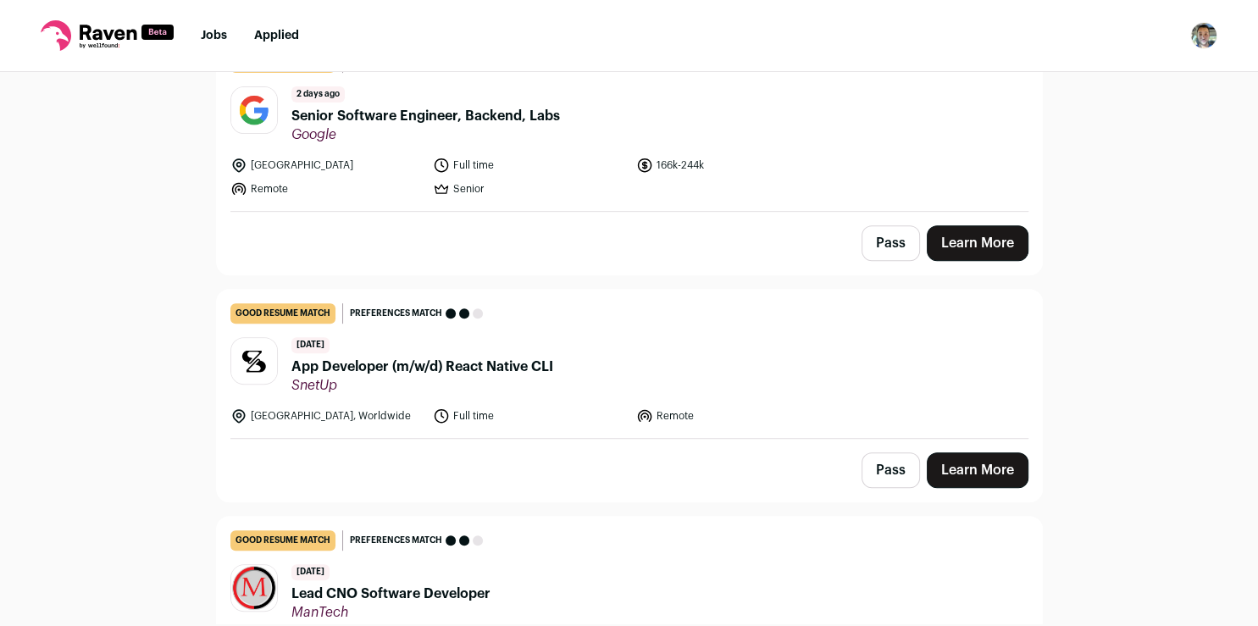
click at [879, 470] on button "Pass" at bounding box center [891, 470] width 58 height 36
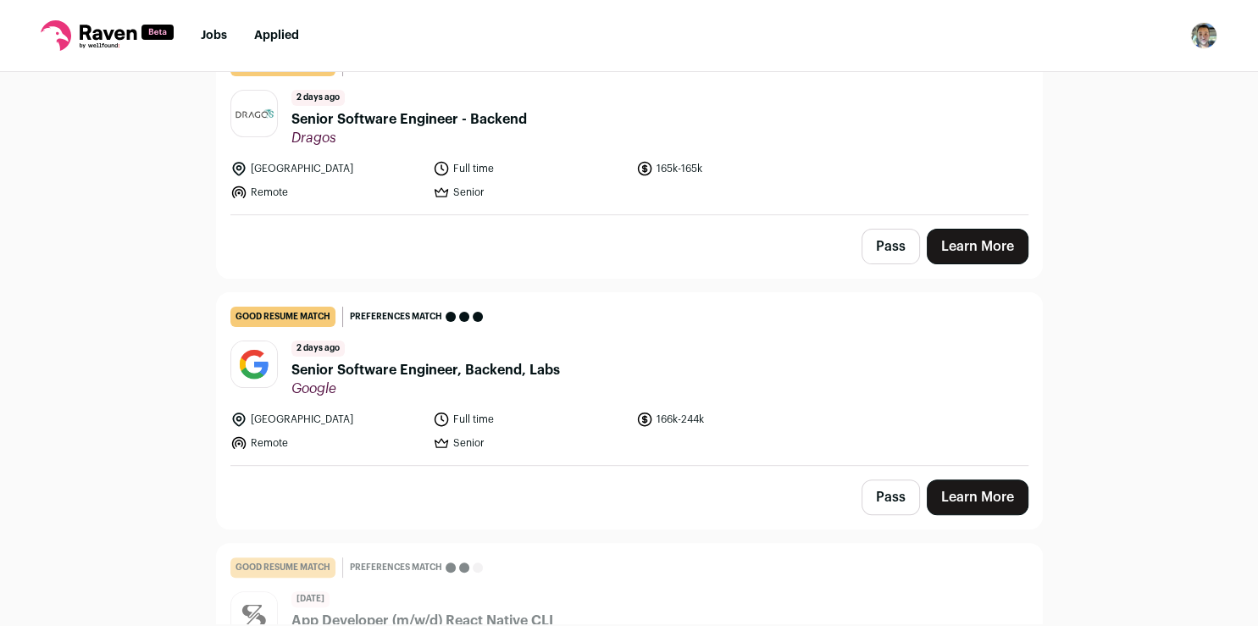
scroll to position [0, 0]
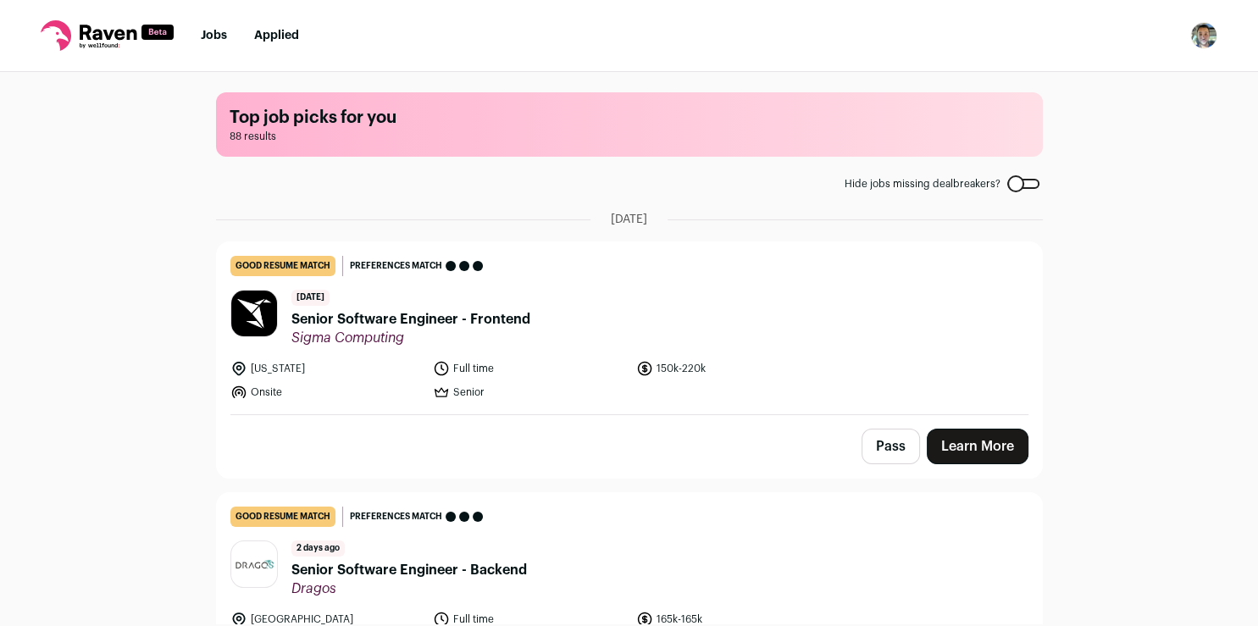
click at [975, 443] on link "Learn More" at bounding box center [978, 447] width 102 height 36
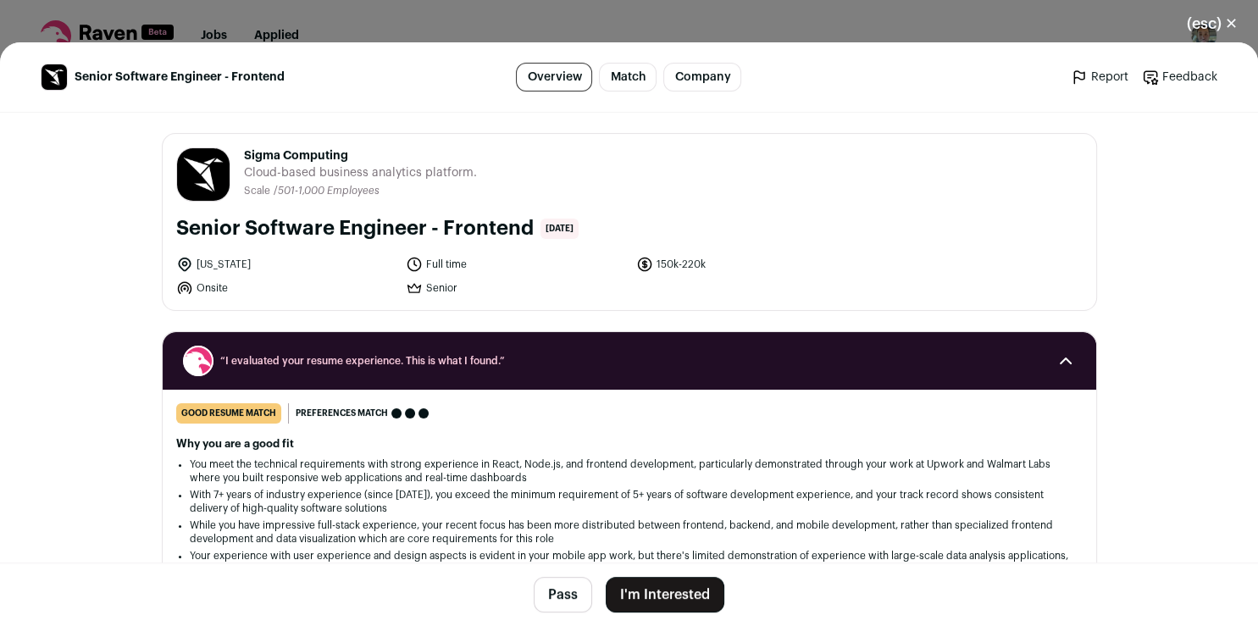
click at [659, 595] on button "I'm Interested" at bounding box center [665, 595] width 119 height 36
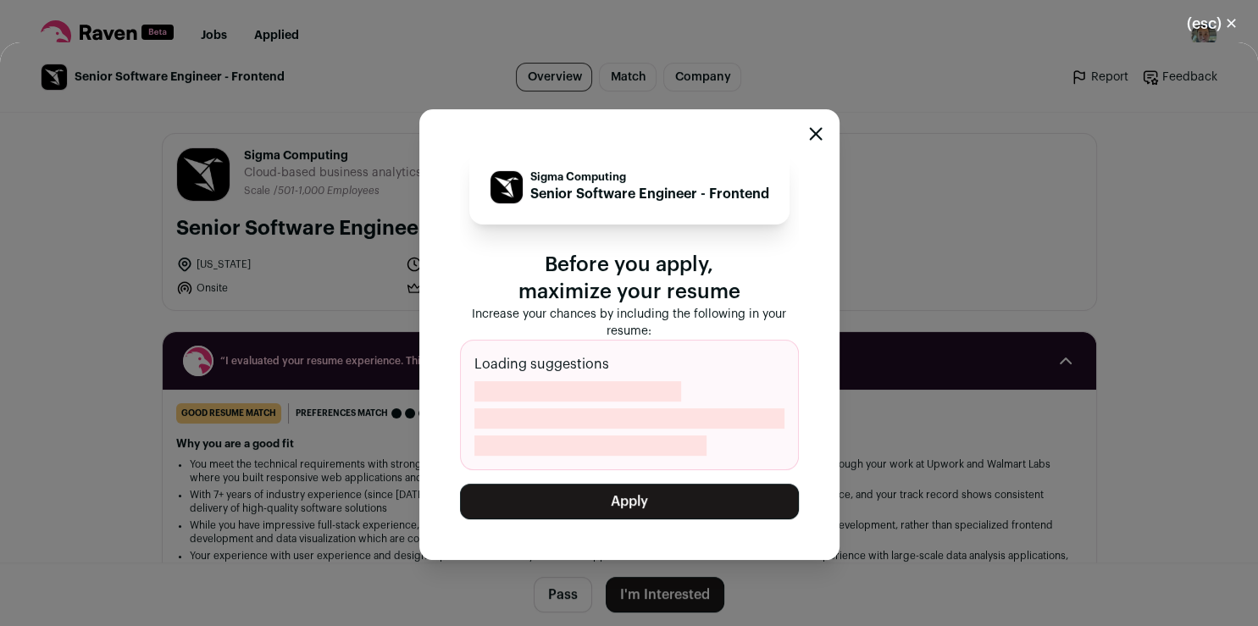
click at [624, 503] on button "Apply" at bounding box center [629, 502] width 339 height 36
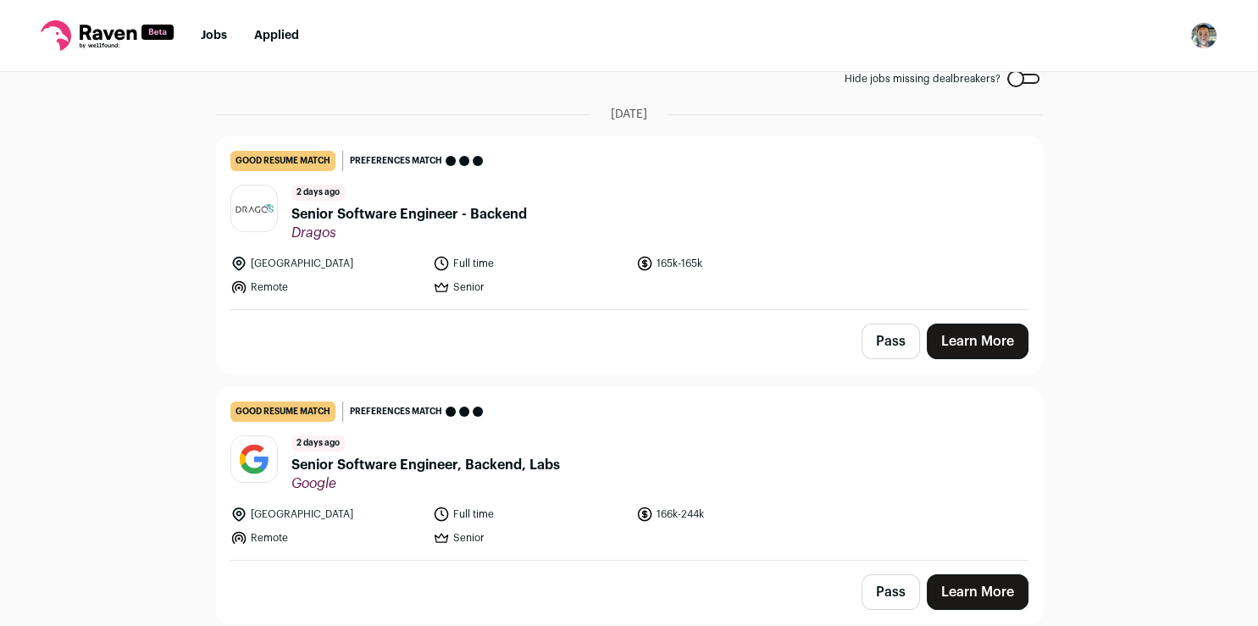
scroll to position [112, 0]
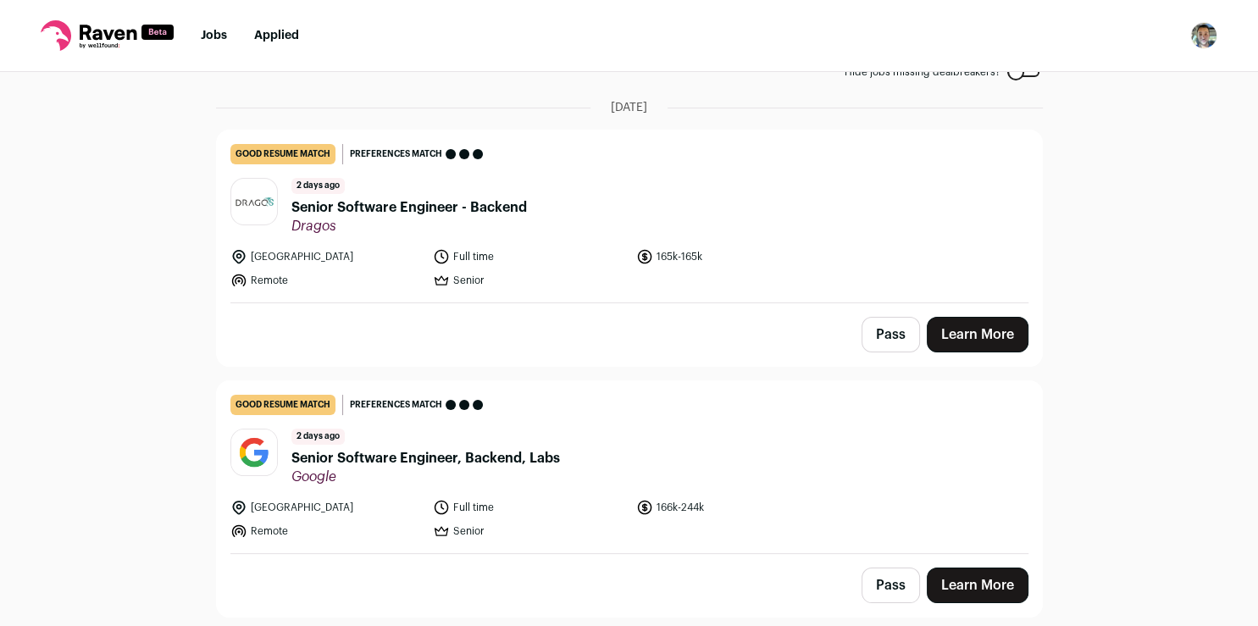
click at [957, 329] on link "Learn More" at bounding box center [978, 335] width 102 height 36
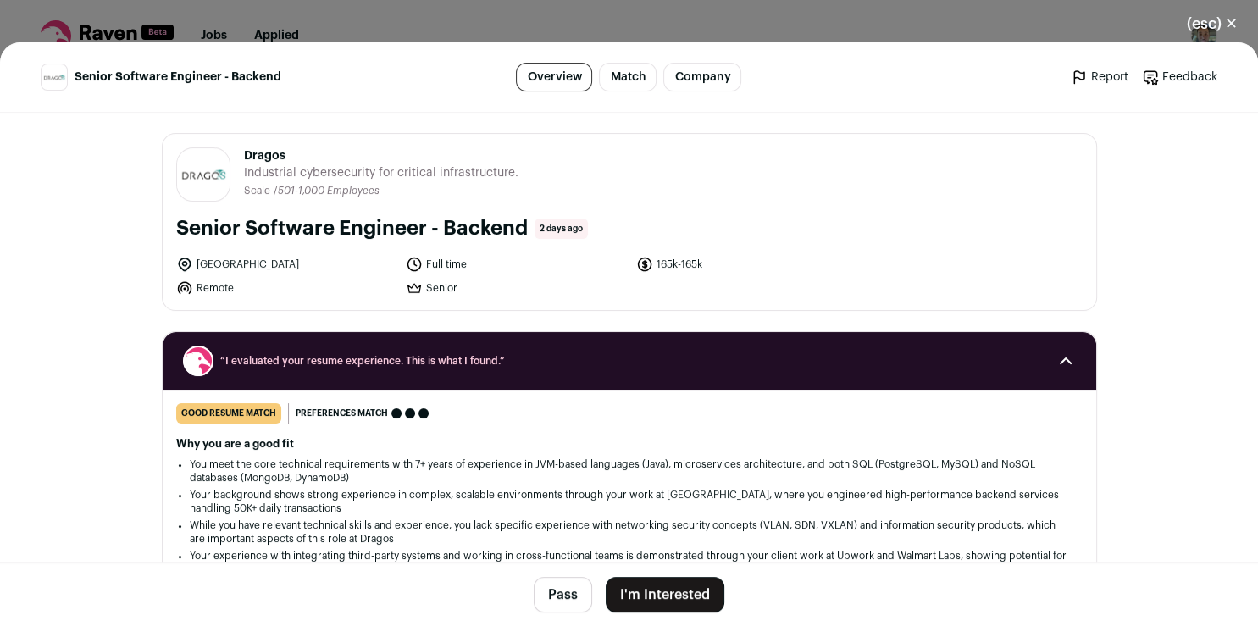
click at [657, 597] on button "I'm Interested" at bounding box center [665, 595] width 119 height 36
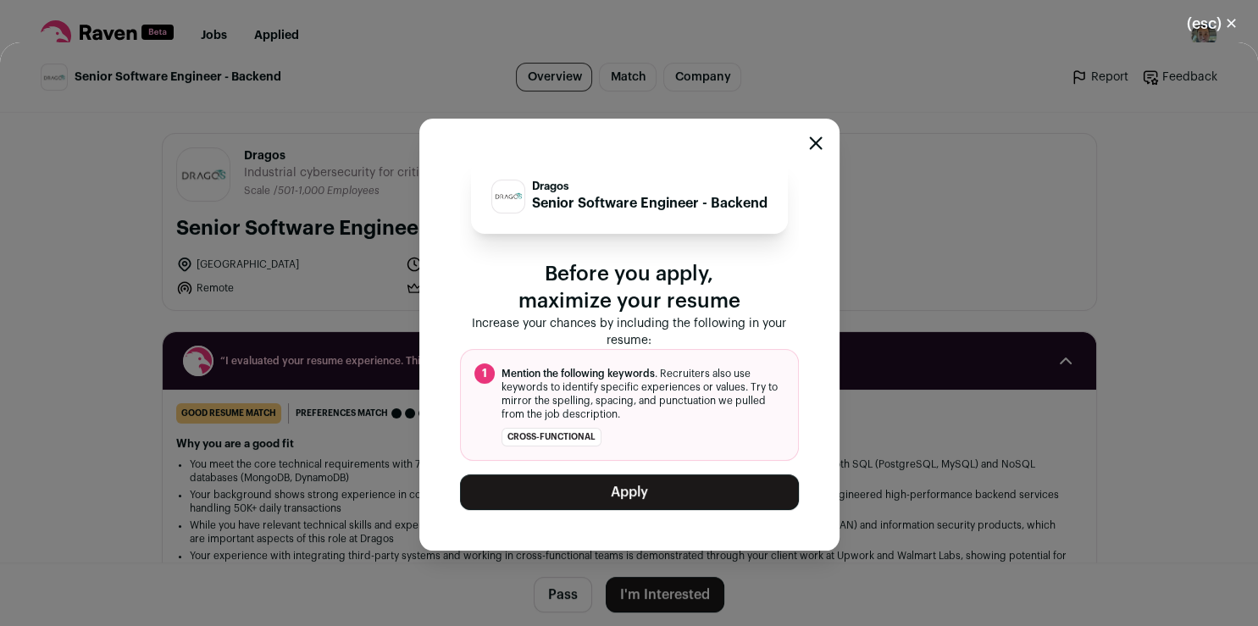
click at [659, 485] on button "Apply" at bounding box center [629, 492] width 339 height 36
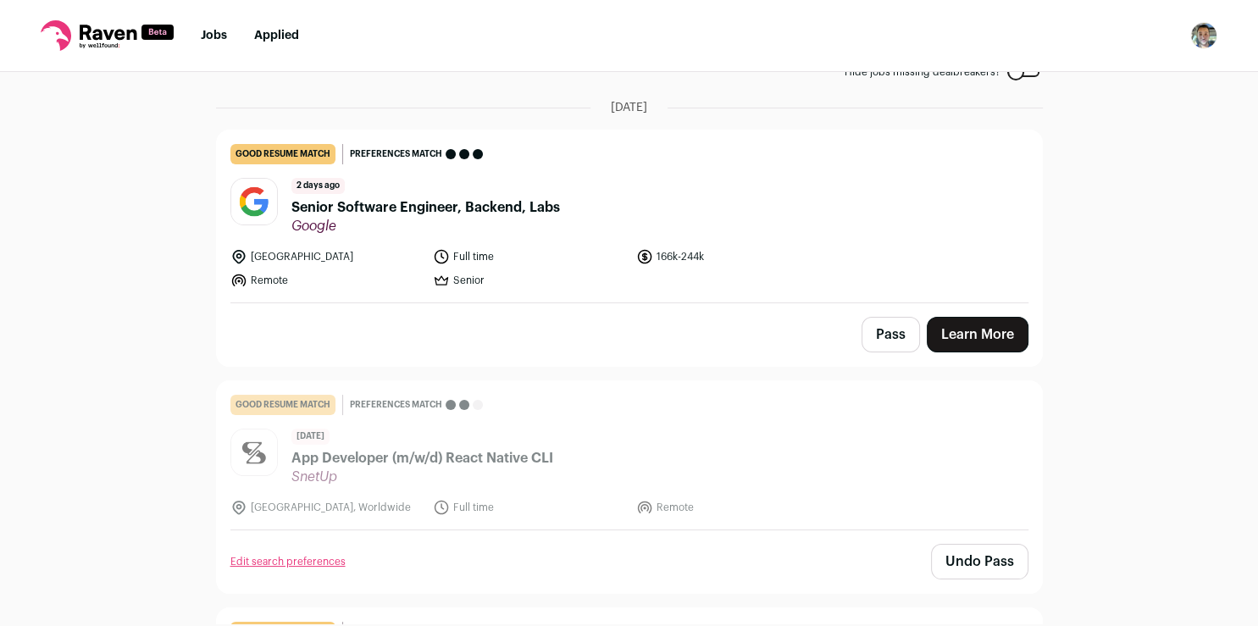
scroll to position [563, 0]
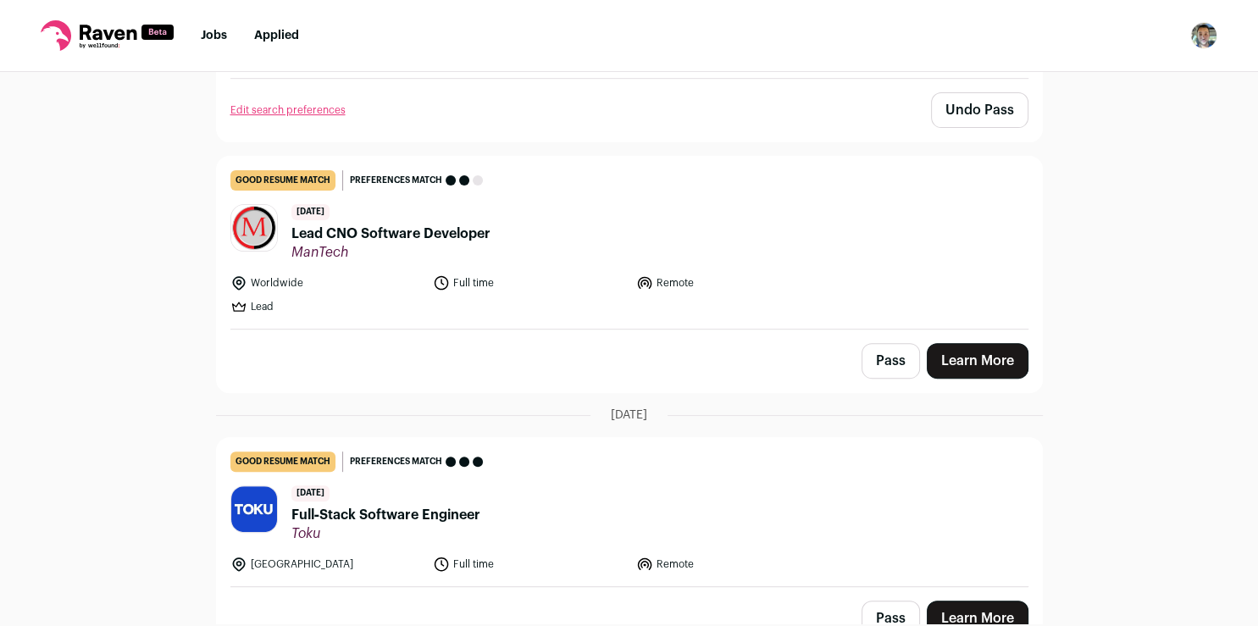
click at [953, 356] on link "Learn More" at bounding box center [978, 361] width 102 height 36
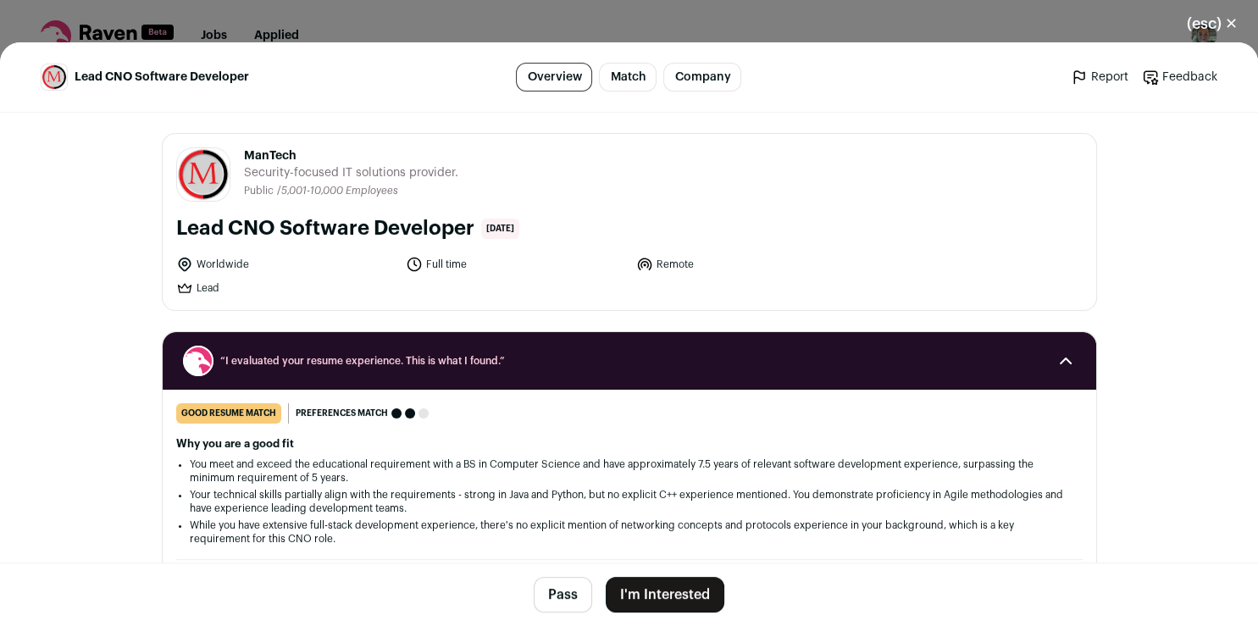
click at [693, 591] on button "I'm Interested" at bounding box center [665, 595] width 119 height 36
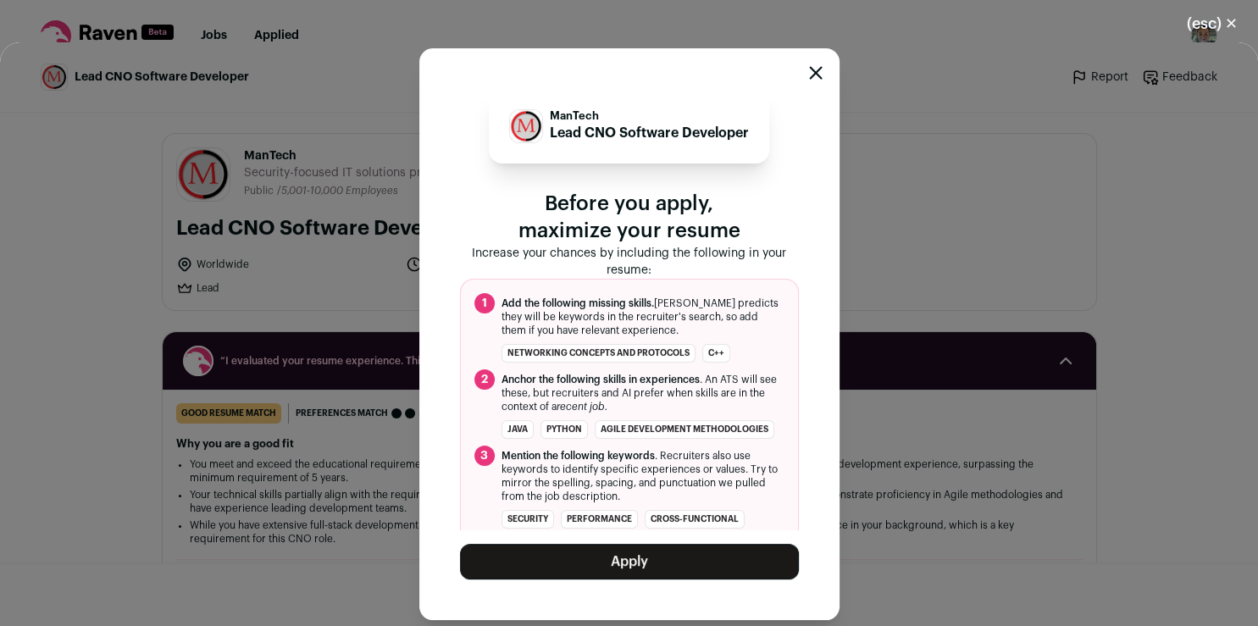
click at [637, 564] on button "Apply" at bounding box center [629, 562] width 339 height 36
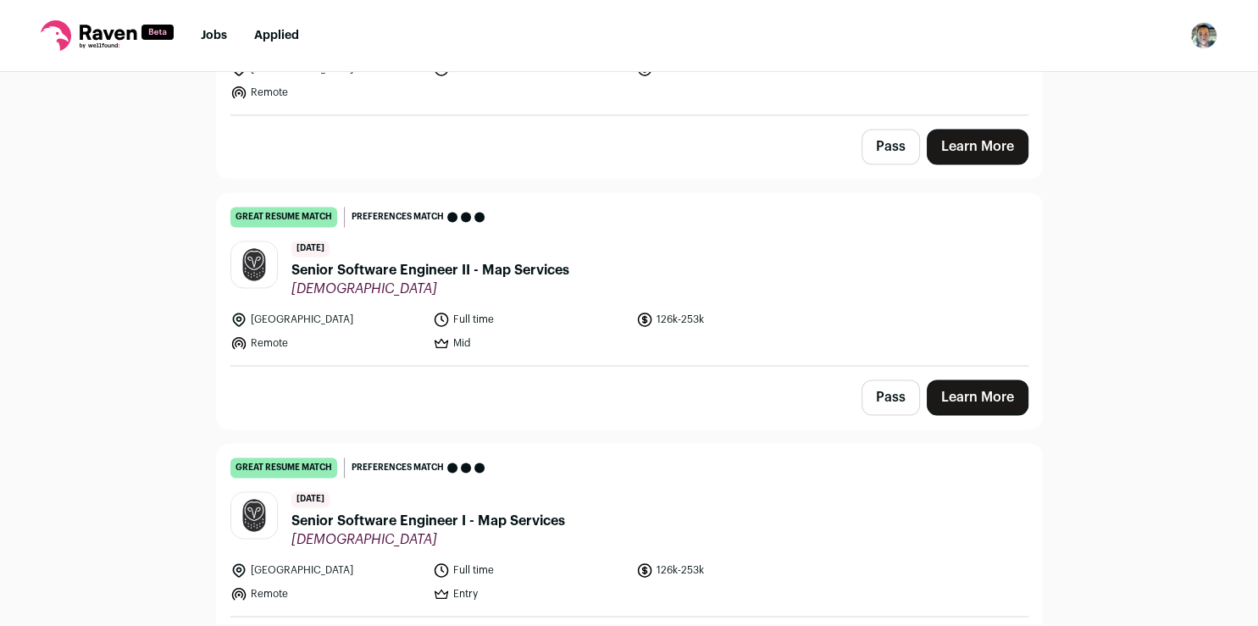
scroll to position [2544, 0]
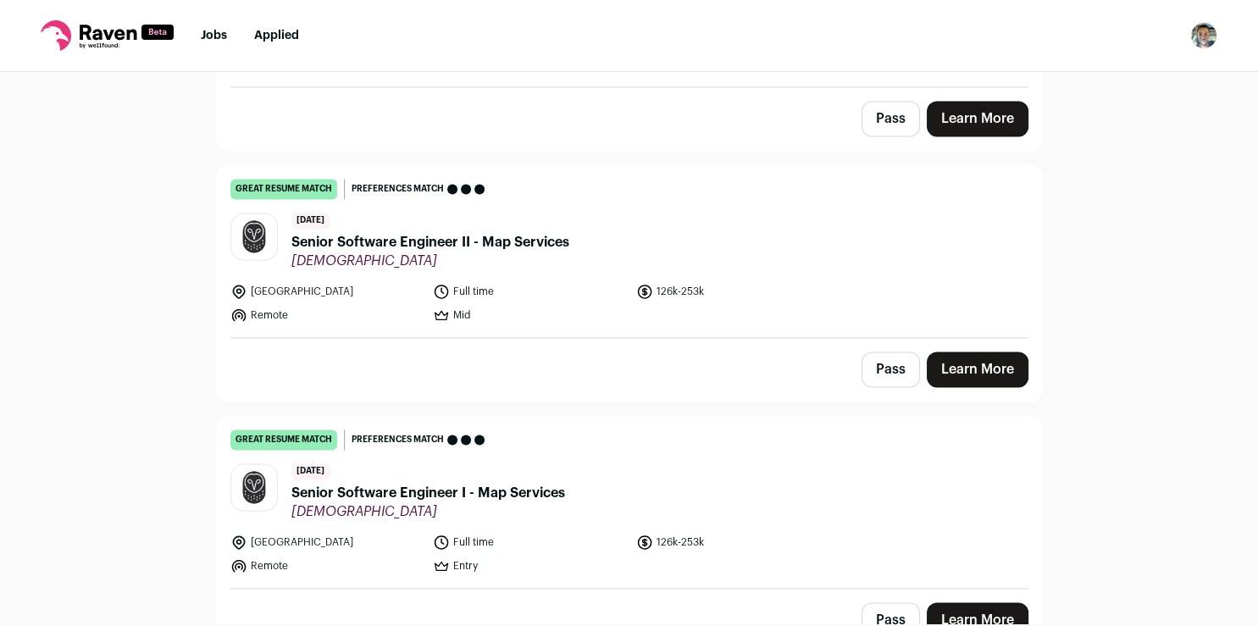
click at [962, 363] on link "Learn More" at bounding box center [978, 370] width 102 height 36
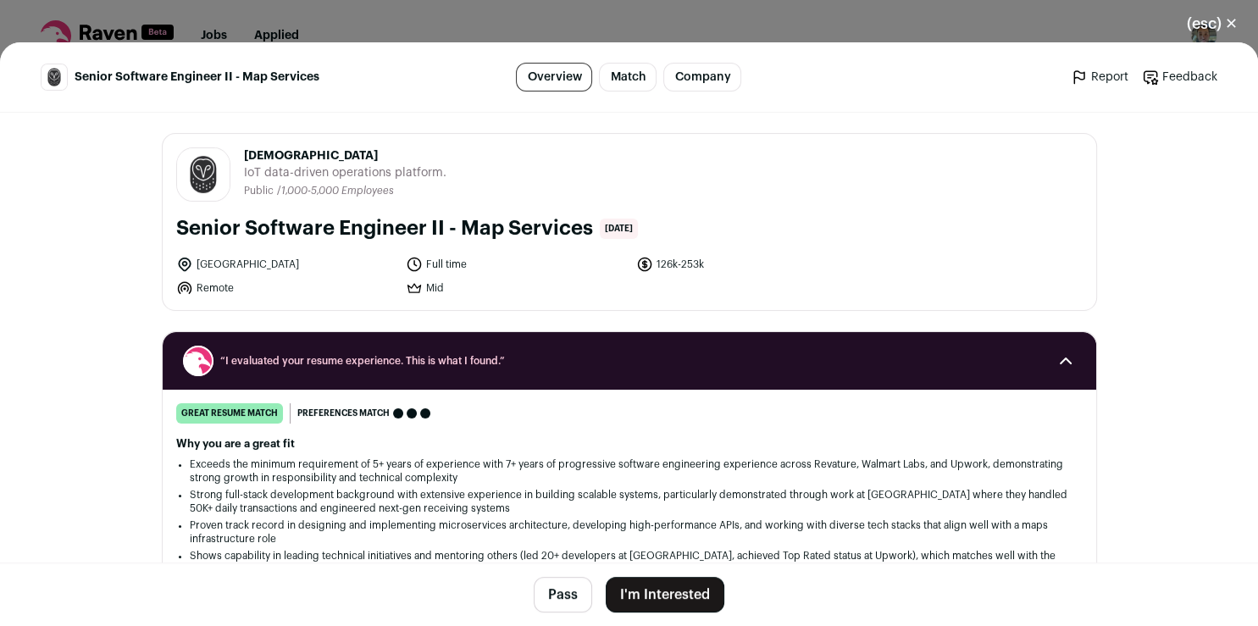
click at [635, 596] on button "I'm Interested" at bounding box center [665, 595] width 119 height 36
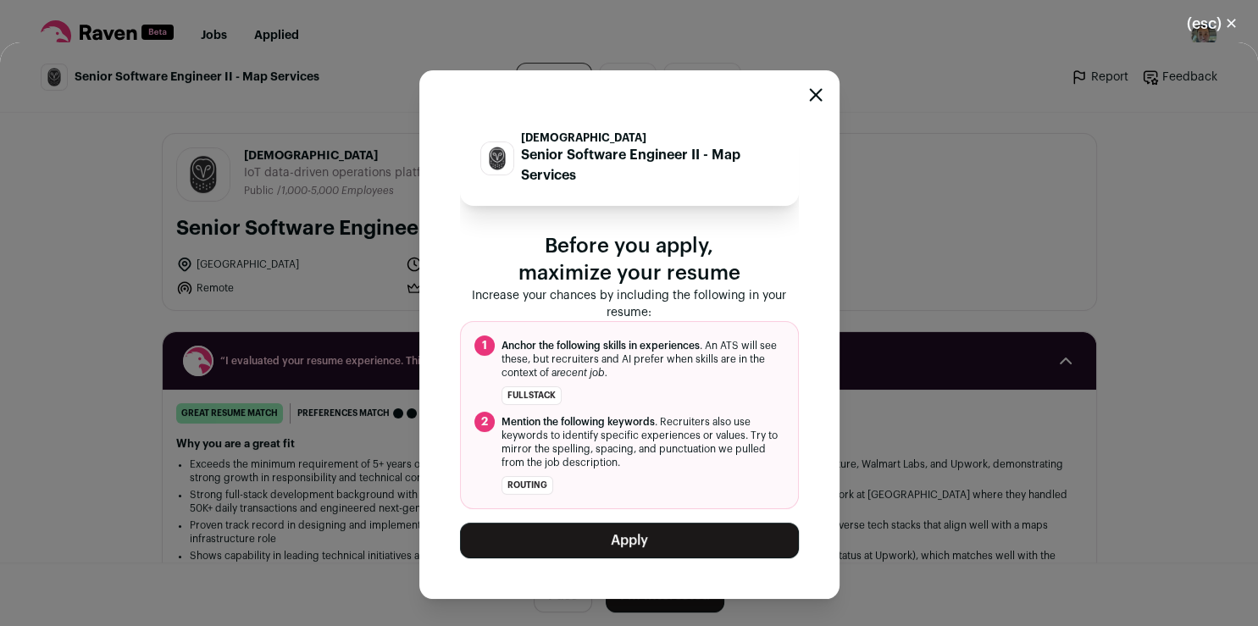
click at [590, 532] on button "Apply" at bounding box center [629, 541] width 339 height 36
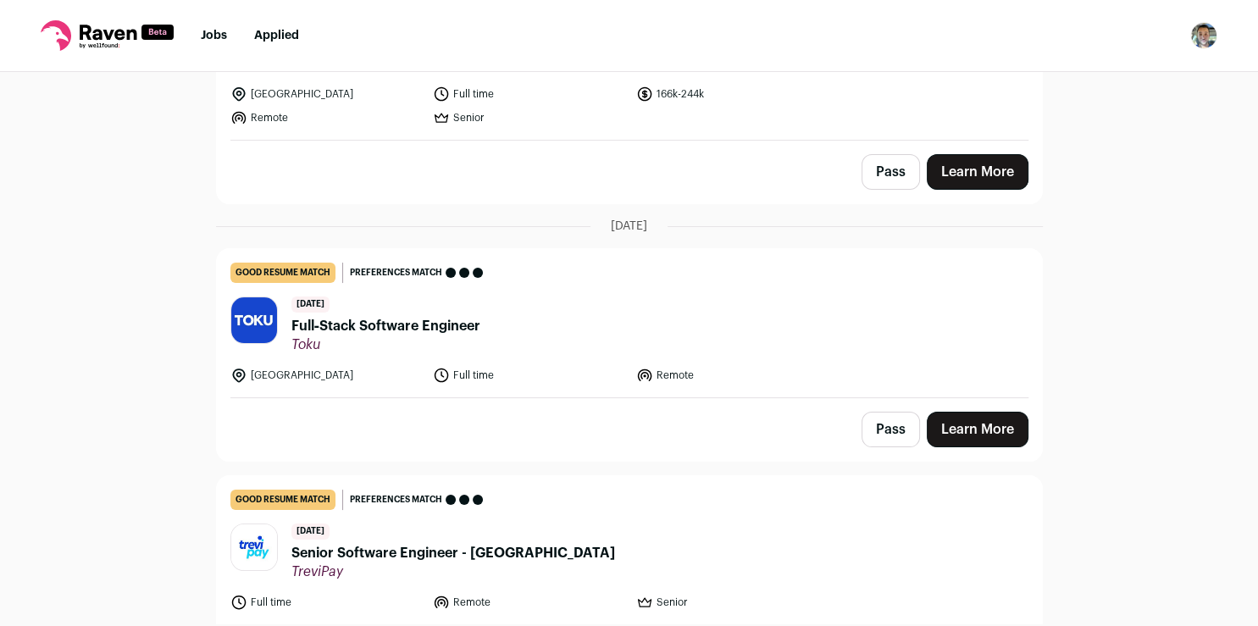
scroll to position [402, 0]
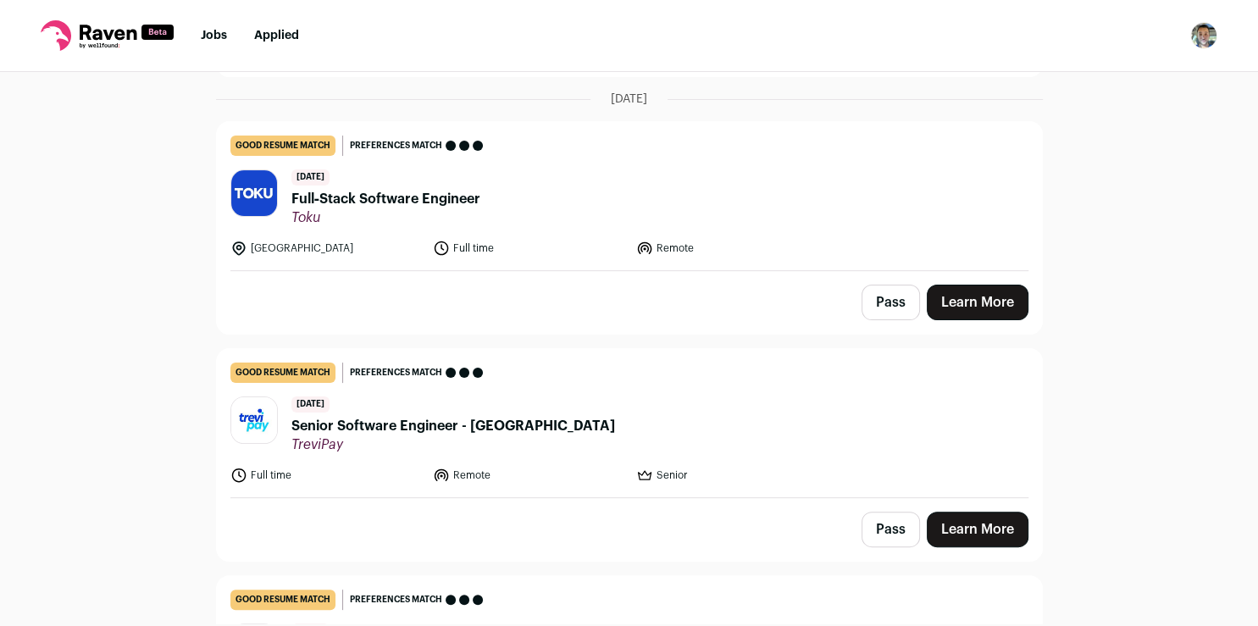
click at [953, 300] on link "Learn More" at bounding box center [978, 303] width 102 height 36
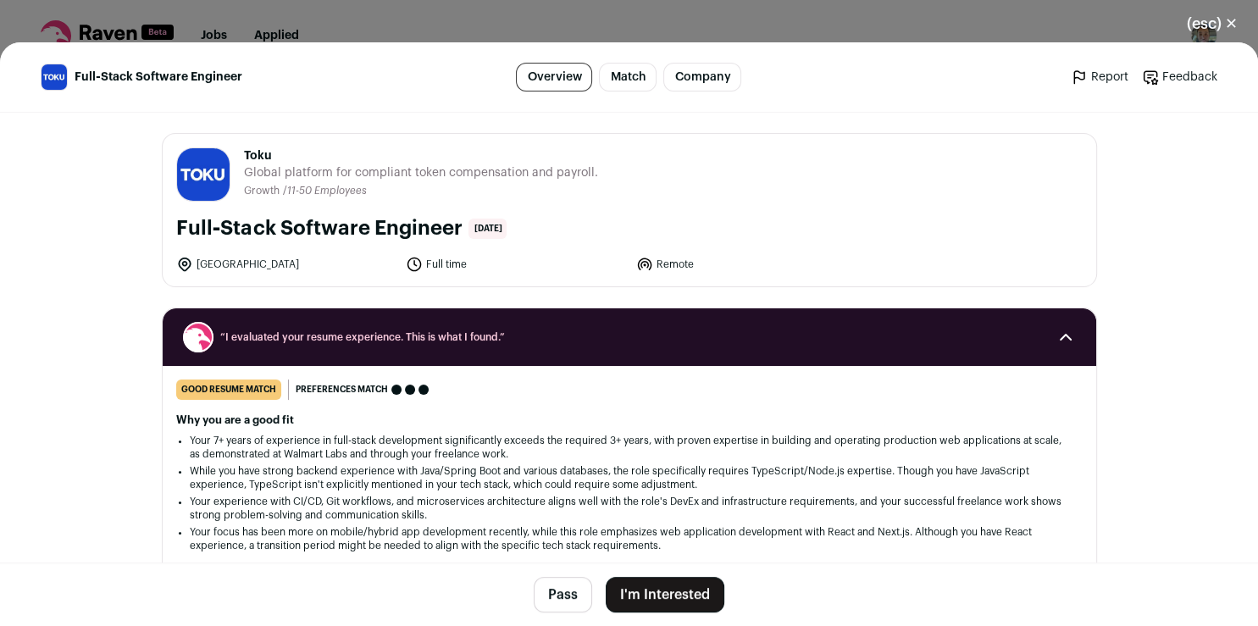
click at [657, 596] on button "I'm Interested" at bounding box center [665, 595] width 119 height 36
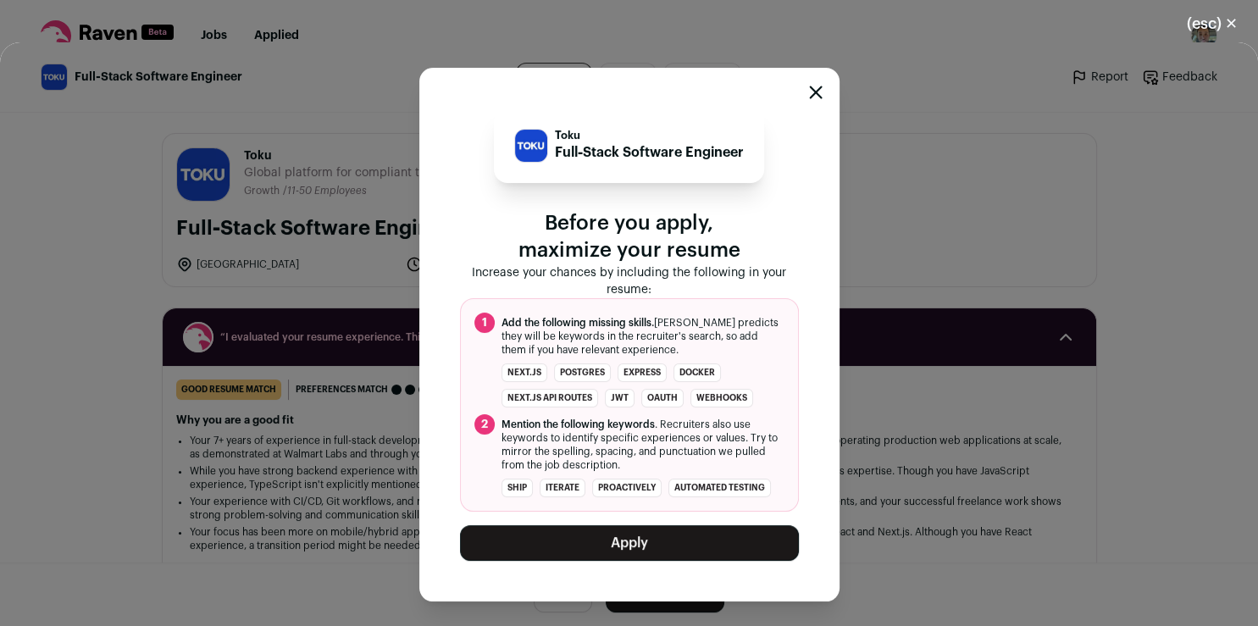
click at [681, 557] on button "Apply" at bounding box center [629, 543] width 339 height 36
